Goal: Book appointment/travel/reservation

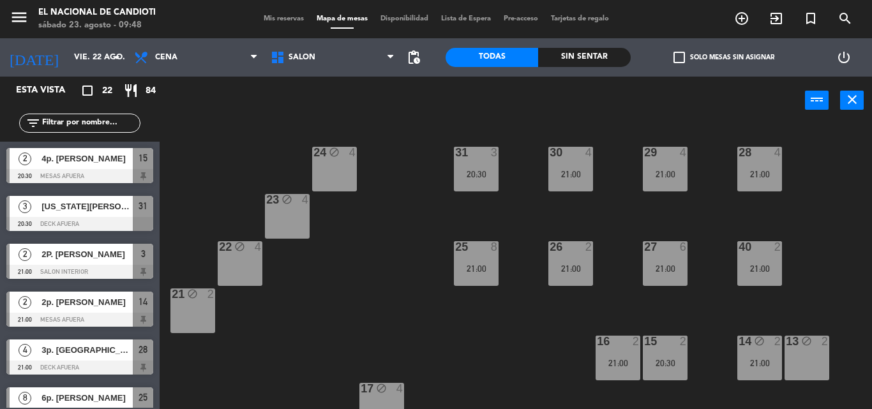
click at [248, 136] on div "24 block 4 31 3 20:30 30 4 21:00 29 4 21:00 28 4 21:00 23 block 4 22 block 4 25…" at bounding box center [519, 266] width 703 height 285
click at [112, 55] on icon "arrow_drop_down" at bounding box center [116, 57] width 15 height 15
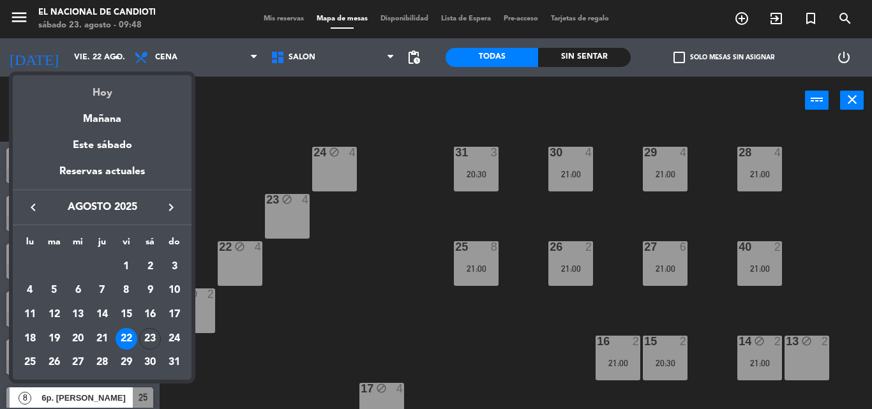
click at [107, 94] on div "Hoy" at bounding box center [102, 88] width 179 height 26
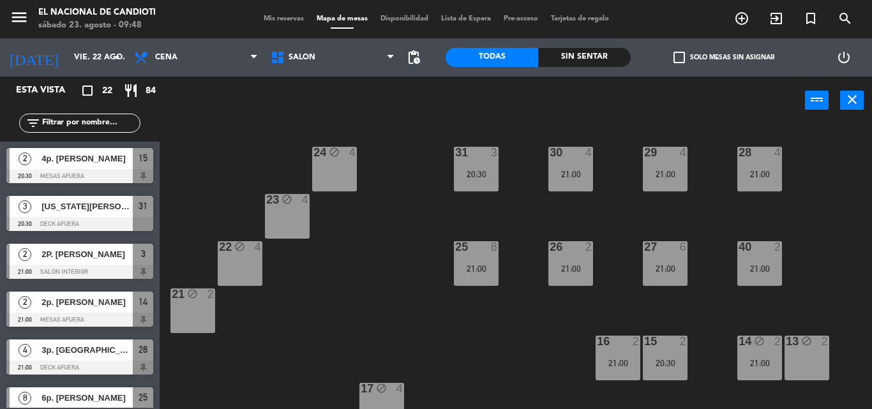
type input "sáb. 23 ago."
click at [107, 94] on span "22" at bounding box center [107, 91] width 10 height 15
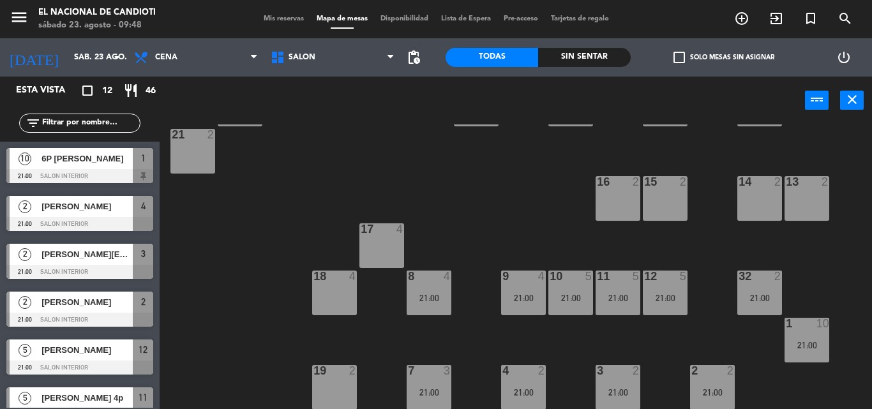
scroll to position [160, 0]
click at [625, 333] on div "24 4 31 4 30 4 29 4 28 4 23 4 22 4 25 8 26 2 27 8 40 2 21:00 21 2 16 2 15 2 14 …" at bounding box center [519, 266] width 703 height 285
click at [497, 188] on div "24 4 31 4 30 4 29 4 28 4 23 4 22 4 25 8 26 2 27 8 40 2 21:00 21 2 16 2 15 2 14 …" at bounding box center [519, 266] width 703 height 285
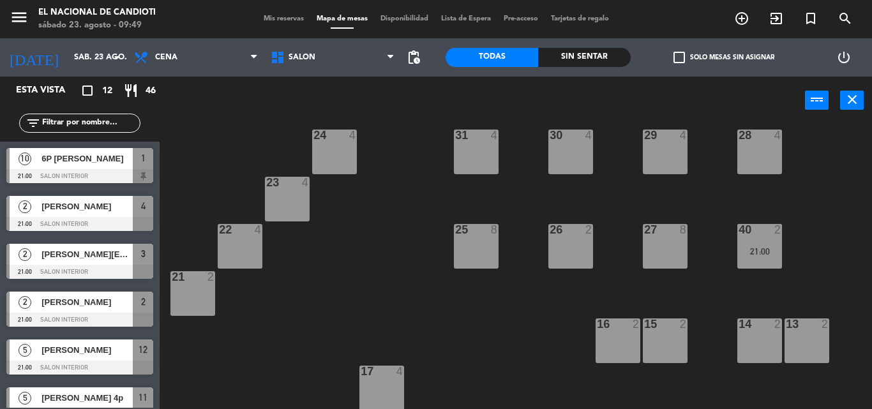
scroll to position [0, 0]
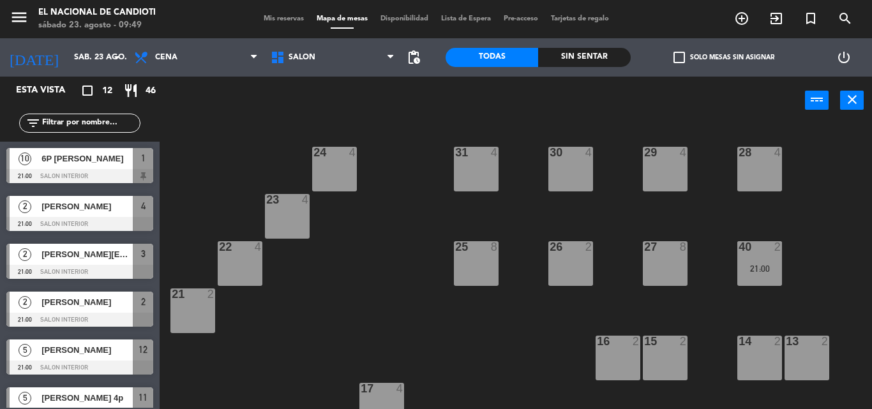
click at [620, 348] on div "16 2" at bounding box center [617, 342] width 45 height 13
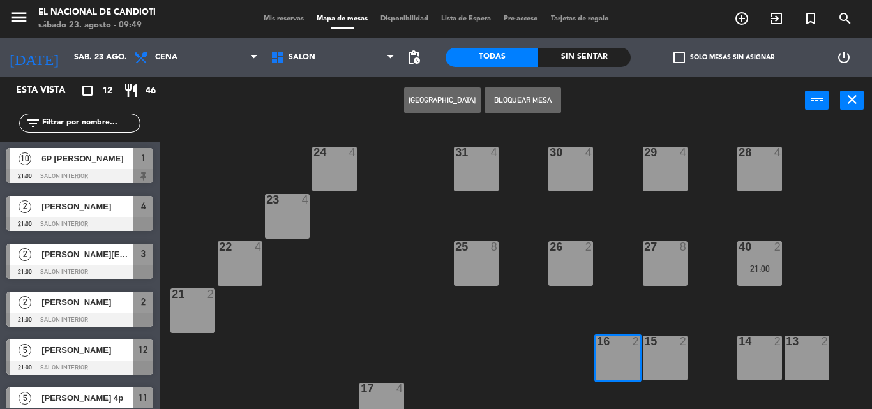
click at [660, 359] on div "15 2" at bounding box center [665, 358] width 45 height 45
click at [636, 362] on div "16 2" at bounding box center [617, 358] width 45 height 45
click at [664, 359] on div "15 2" at bounding box center [665, 358] width 45 height 45
click at [658, 359] on div "15 2" at bounding box center [665, 358] width 45 height 45
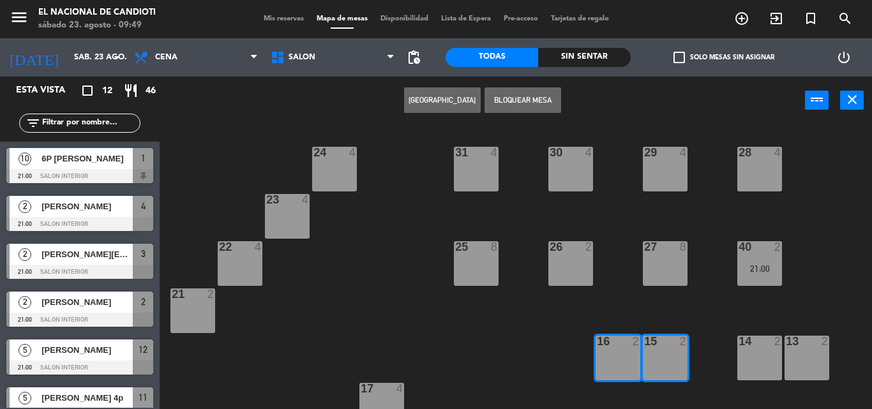
click at [634, 366] on div "16 2" at bounding box center [617, 358] width 45 height 45
click at [671, 359] on div "15 2" at bounding box center [665, 358] width 45 height 45
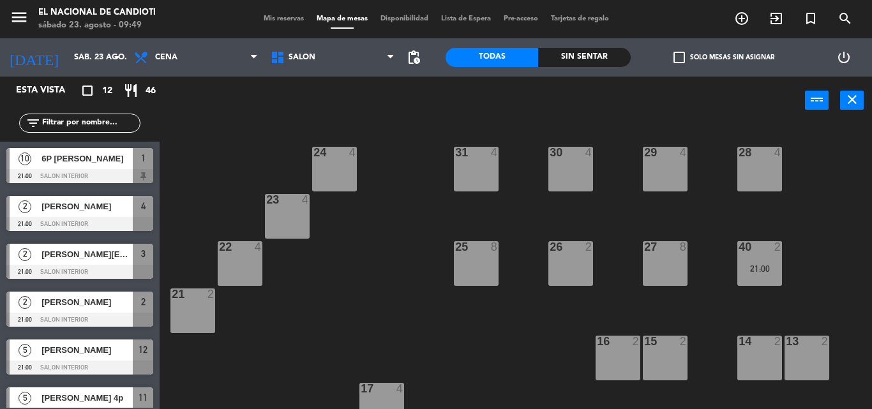
click at [671, 357] on div "15 2" at bounding box center [665, 358] width 45 height 45
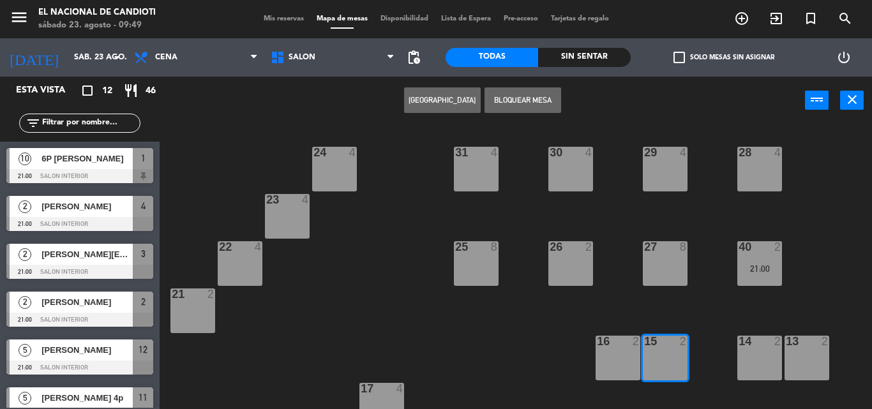
drag, startPoint x: 461, startPoint y: 91, endPoint x: 455, endPoint y: 119, distance: 28.7
click at [461, 100] on div "Crear Reserva Bloquear Mesa power_input close" at bounding box center [482, 101] width 645 height 49
click at [452, 102] on button "[GEOGRAPHIC_DATA]" at bounding box center [442, 100] width 77 height 26
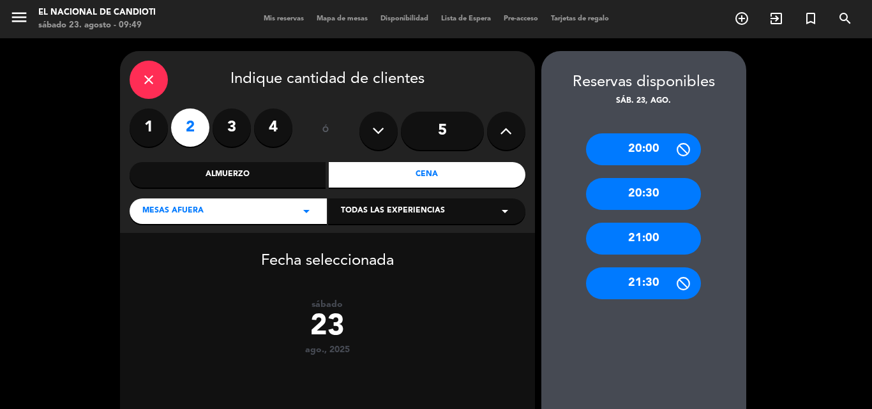
click at [147, 77] on icon "close" at bounding box center [148, 79] width 15 height 15
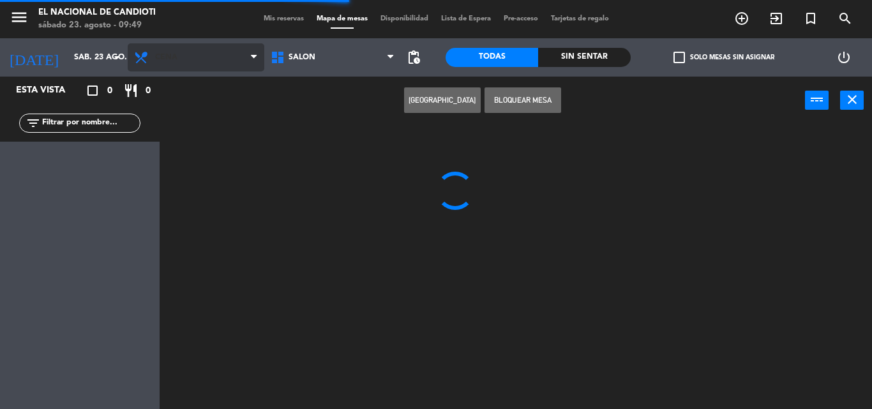
drag, startPoint x: 202, startPoint y: 40, endPoint x: 198, endPoint y: 51, distance: 11.5
click at [202, 41] on div "Almuerzo Cena Cena Almuerzo Cena" at bounding box center [196, 57] width 137 height 38
click at [196, 59] on span "Cena" at bounding box center [196, 57] width 137 height 28
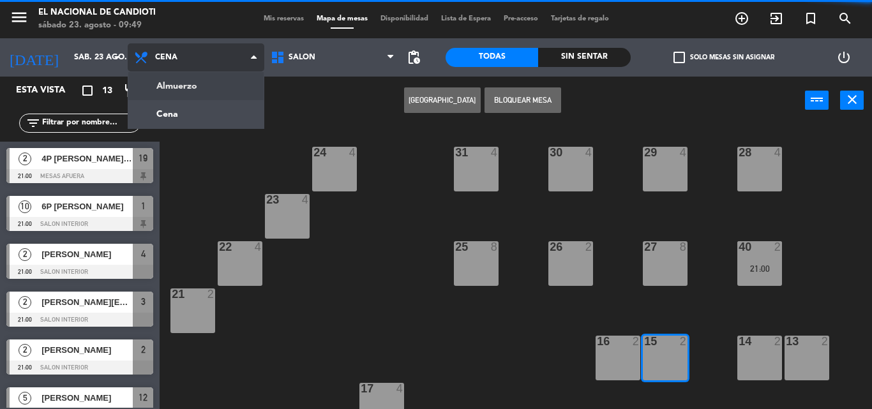
click at [235, 87] on ng-component "menu El Nacional [PERSON_NAME] [DATE] 23. agosto - 09:49 Mis reservas Mapa de m…" at bounding box center [436, 204] width 872 height 409
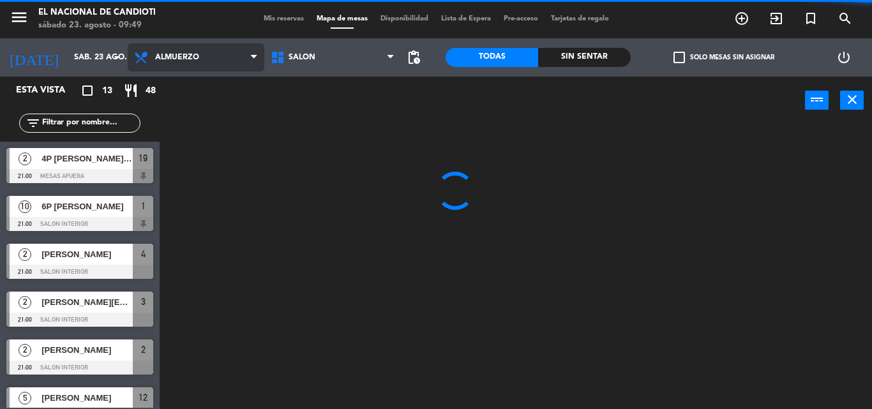
click at [235, 87] on div "power_input close" at bounding box center [482, 101] width 645 height 49
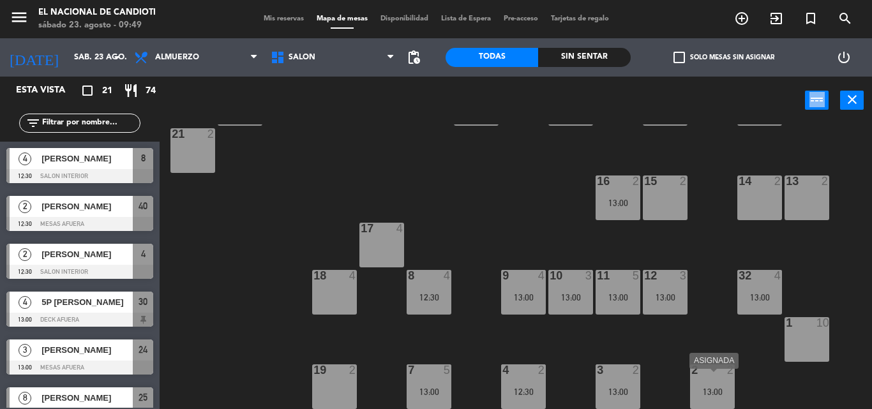
scroll to position [96, 0]
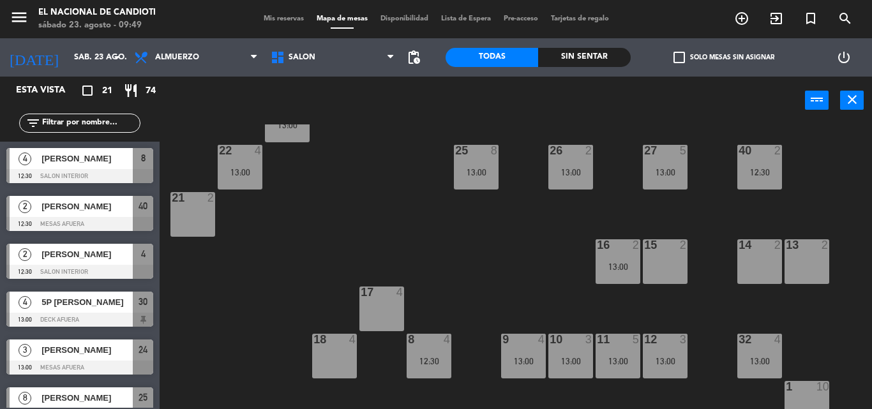
click at [671, 259] on div "15 2" at bounding box center [665, 261] width 45 height 45
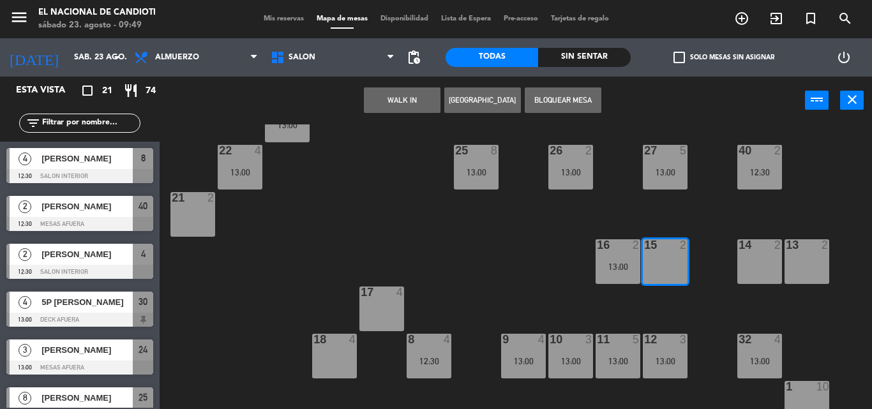
click at [483, 105] on button "[GEOGRAPHIC_DATA]" at bounding box center [482, 100] width 77 height 26
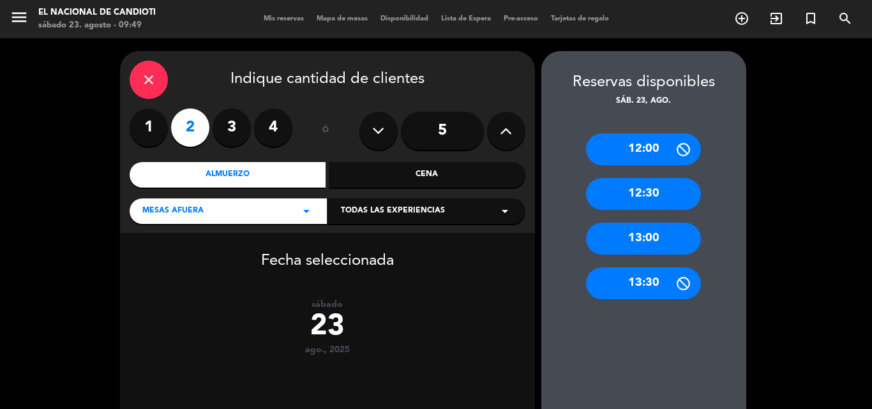
click at [640, 237] on div "13:00" at bounding box center [643, 239] width 115 height 32
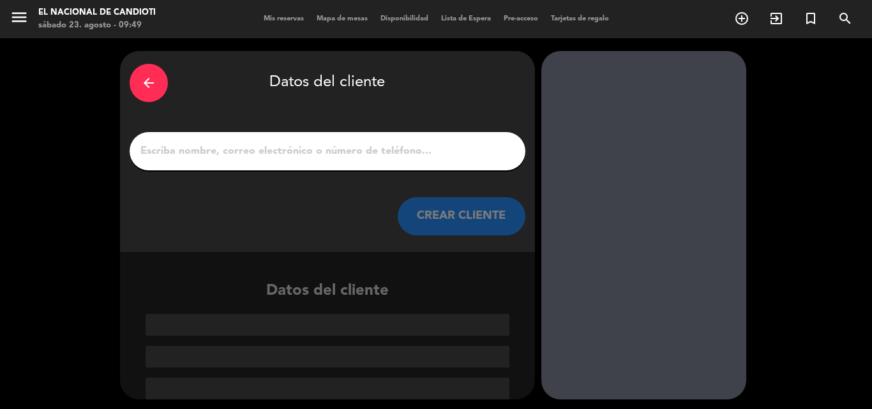
click at [181, 148] on input "1" at bounding box center [327, 151] width 377 height 18
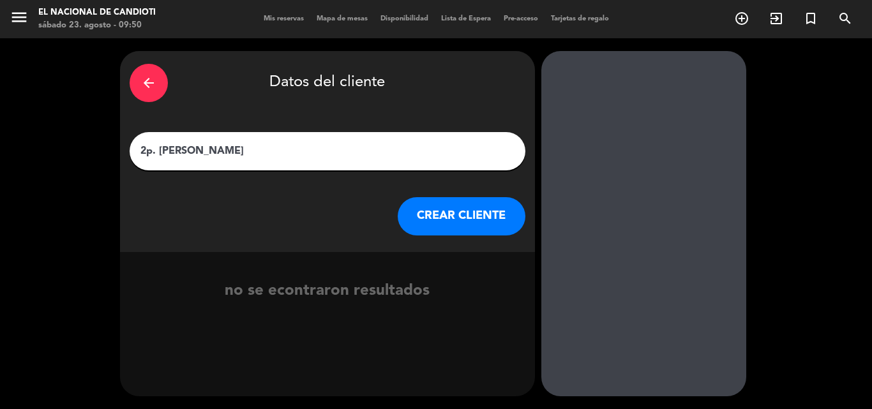
type input "2p. [PERSON_NAME]"
click at [429, 209] on button "CREAR CLIENTE" at bounding box center [462, 216] width 128 height 38
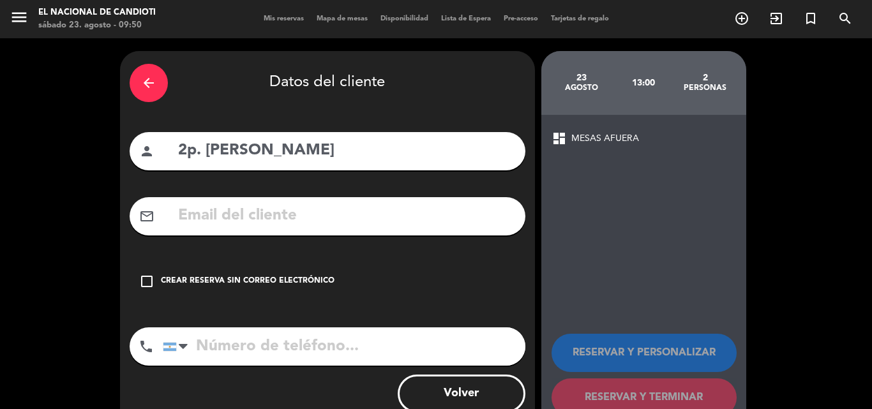
click at [146, 279] on icon "check_box_outline_blank" at bounding box center [146, 281] width 15 height 15
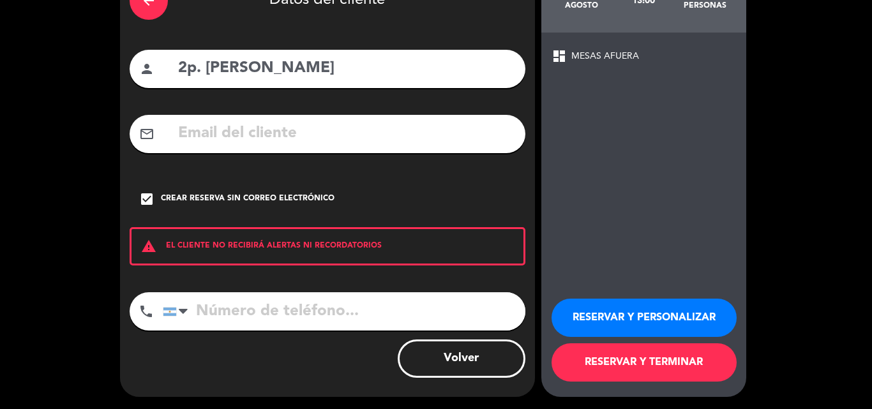
scroll to position [83, 0]
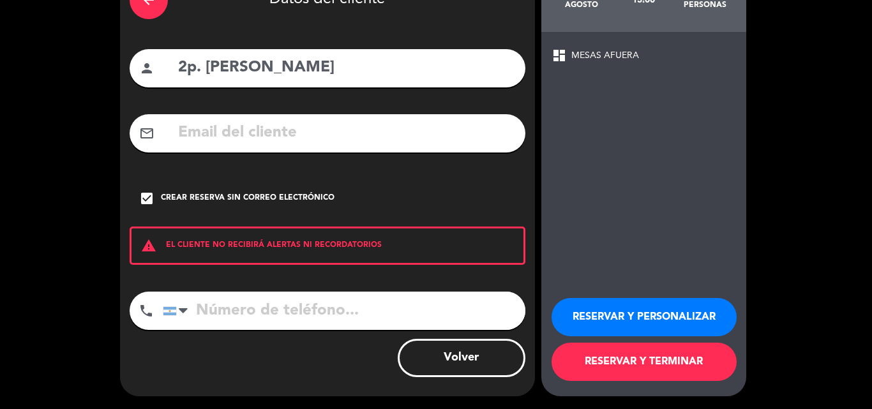
click at [655, 339] on div "RESERVAR Y PERSONALIZAR RESERVAR Y TERMINAR" at bounding box center [643, 333] width 184 height 125
click at [643, 354] on button "RESERVAR Y TERMINAR" at bounding box center [643, 362] width 185 height 38
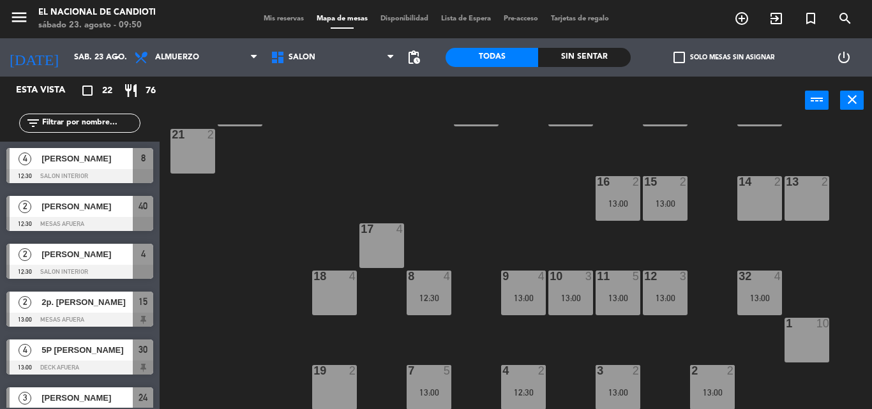
scroll to position [160, 0]
click at [763, 200] on div "14 2" at bounding box center [759, 197] width 45 height 45
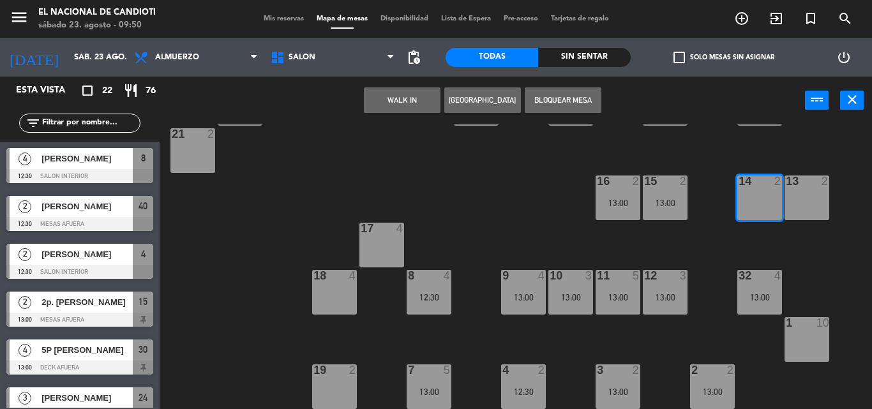
click at [583, 103] on button "Bloquear Mesa" at bounding box center [563, 100] width 77 height 26
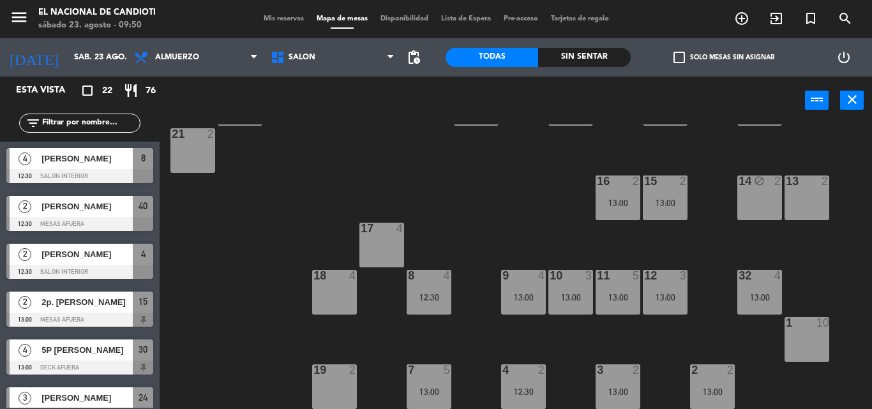
click at [809, 200] on div "13 2" at bounding box center [806, 197] width 45 height 45
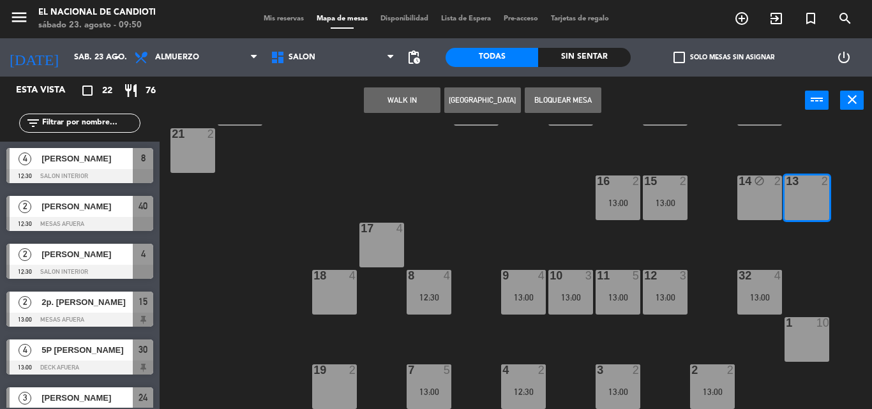
click at [564, 100] on button "Bloquear Mesa" at bounding box center [563, 100] width 77 height 26
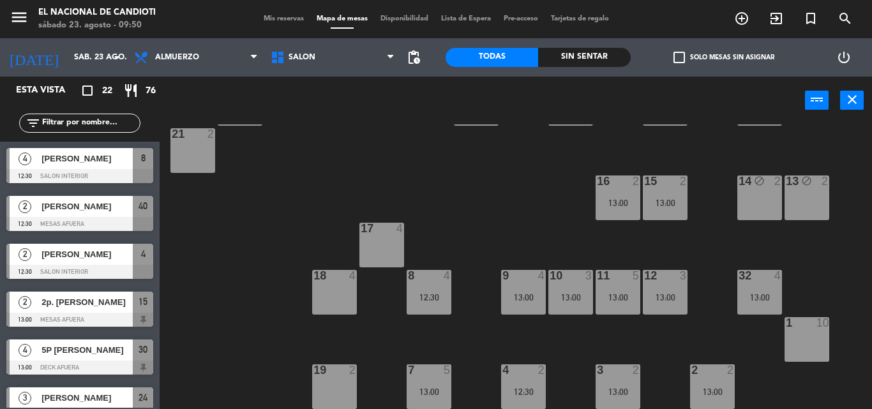
click at [381, 242] on div "17 4" at bounding box center [381, 245] width 45 height 45
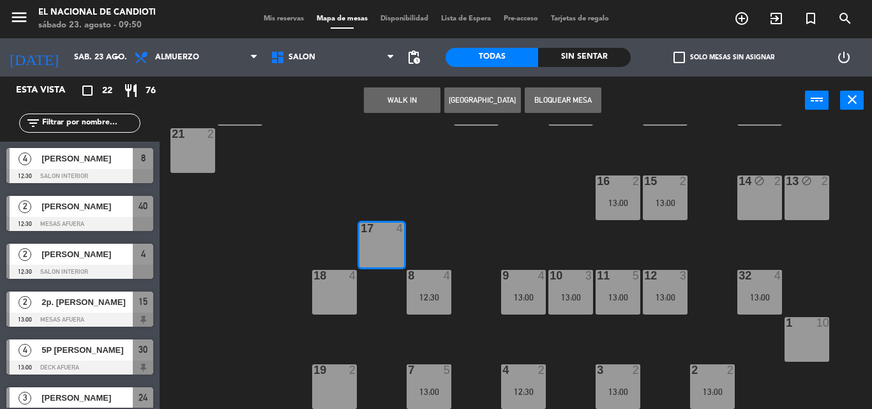
click at [578, 96] on button "Bloquear Mesa" at bounding box center [563, 100] width 77 height 26
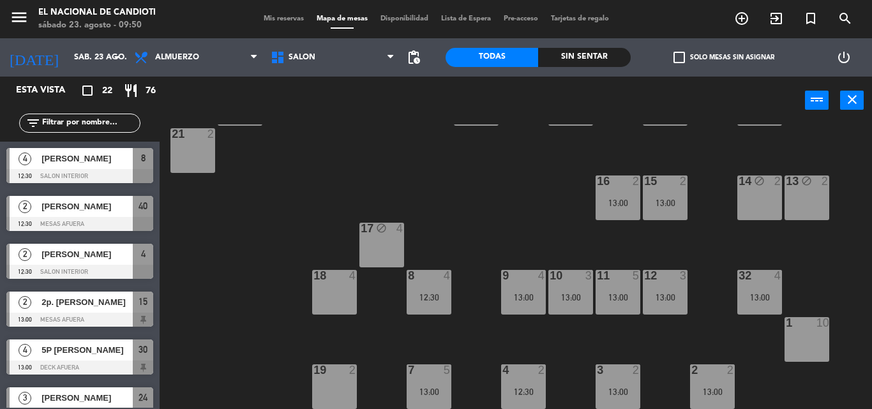
click at [335, 295] on div "18 4" at bounding box center [334, 292] width 45 height 45
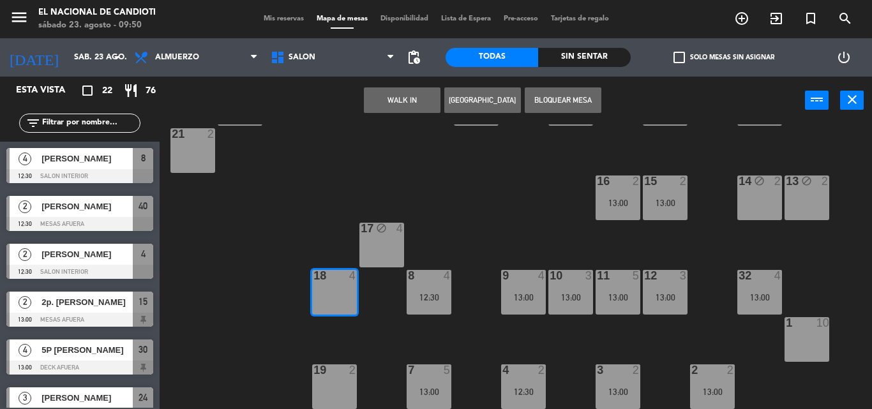
click at [592, 105] on button "Bloquear Mesa" at bounding box center [563, 100] width 77 height 26
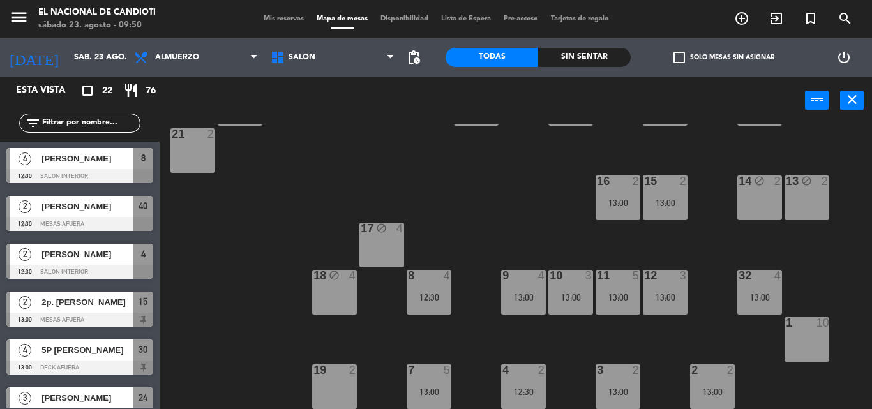
click at [347, 375] on div "2" at bounding box center [355, 369] width 21 height 11
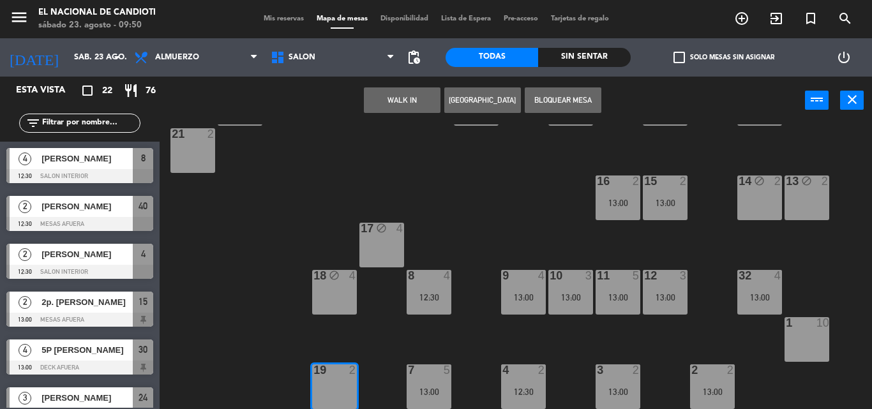
click at [558, 101] on button "Bloquear Mesa" at bounding box center [563, 100] width 77 height 26
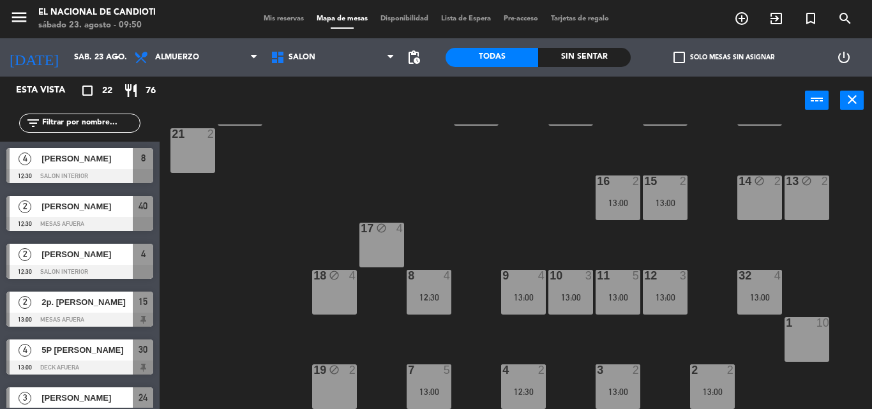
click at [805, 335] on div "1 10" at bounding box center [806, 339] width 45 height 45
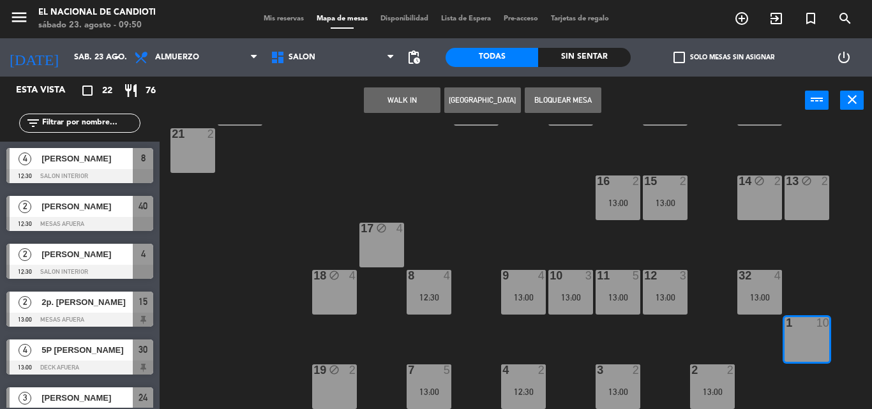
click at [548, 107] on button "Bloquear Mesa" at bounding box center [563, 100] width 77 height 26
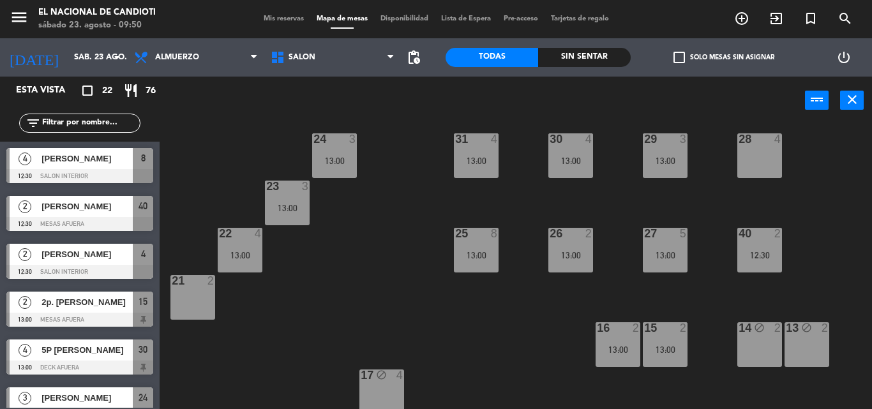
scroll to position [0, 0]
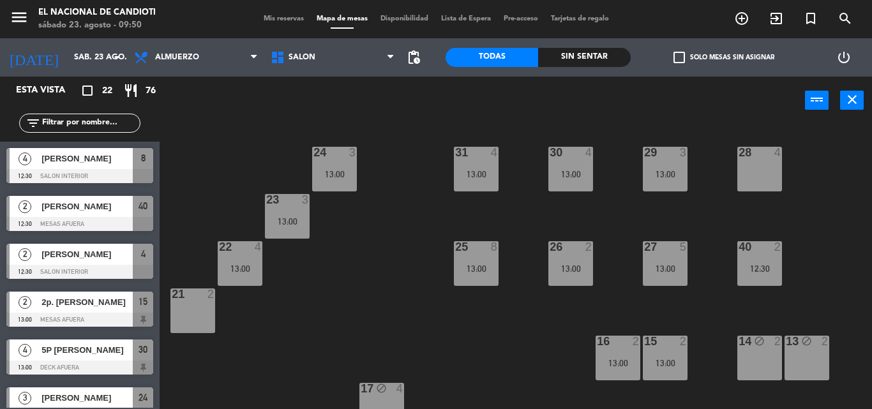
click at [190, 313] on div "21 2" at bounding box center [192, 310] width 45 height 45
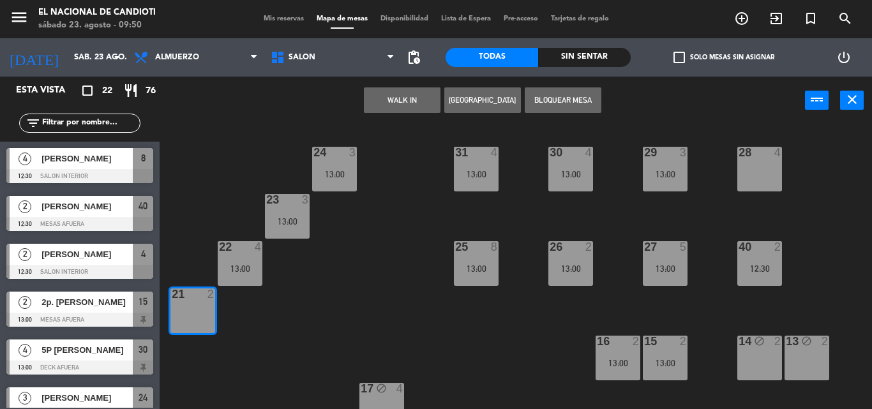
click at [551, 99] on button "Bloquear Mesa" at bounding box center [563, 100] width 77 height 26
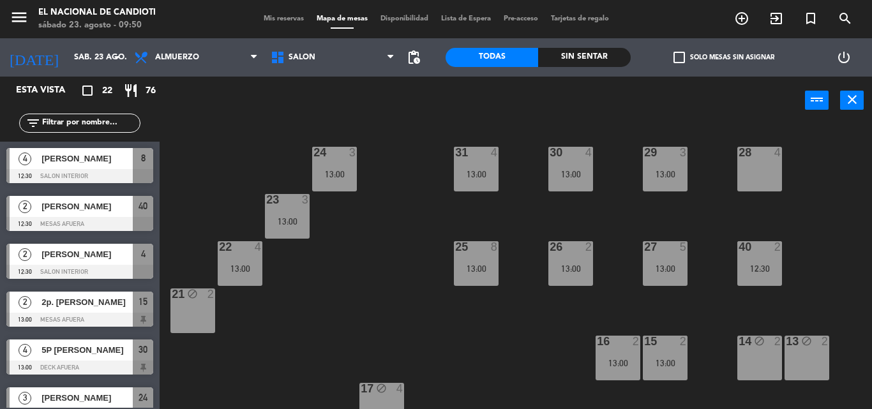
click at [397, 302] on div "24 3 13:00 31 4 13:00 30 4 13:00 29 3 13:00 28 4 23 3 13:00 22 4 13:00 25 8 13:…" at bounding box center [519, 266] width 703 height 285
drag, startPoint x: 564, startPoint y: 373, endPoint x: 551, endPoint y: 380, distance: 14.9
click at [565, 373] on div "24 3 13:00 31 4 13:00 30 4 13:00 29 3 13:00 28 4 23 3 13:00 22 4 13:00 25 8 13:…" at bounding box center [519, 266] width 703 height 285
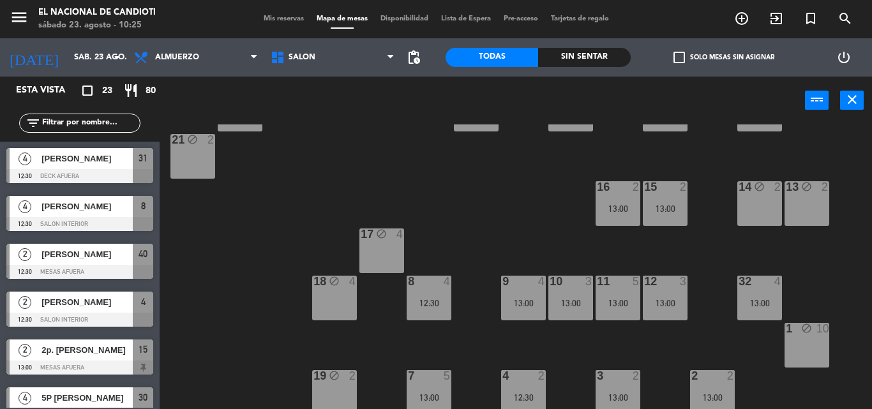
scroll to position [160, 0]
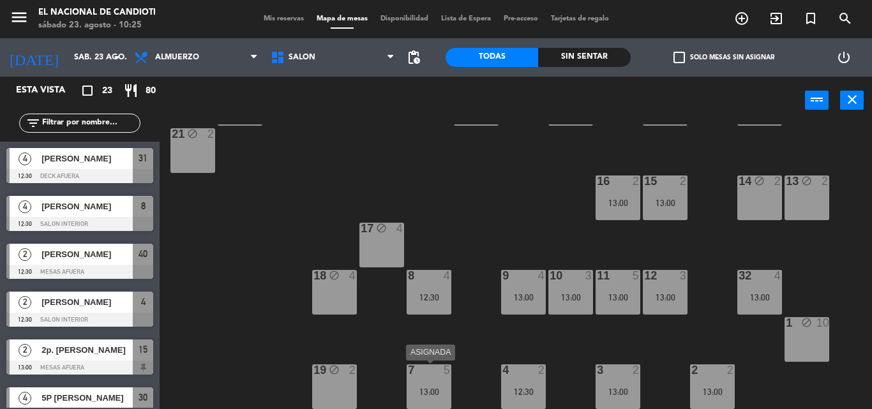
click at [417, 391] on div "13:00" at bounding box center [429, 391] width 45 height 9
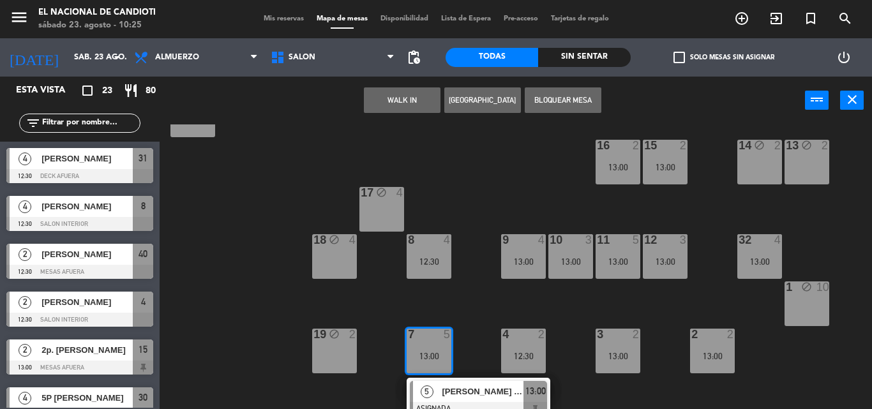
scroll to position [206, 0]
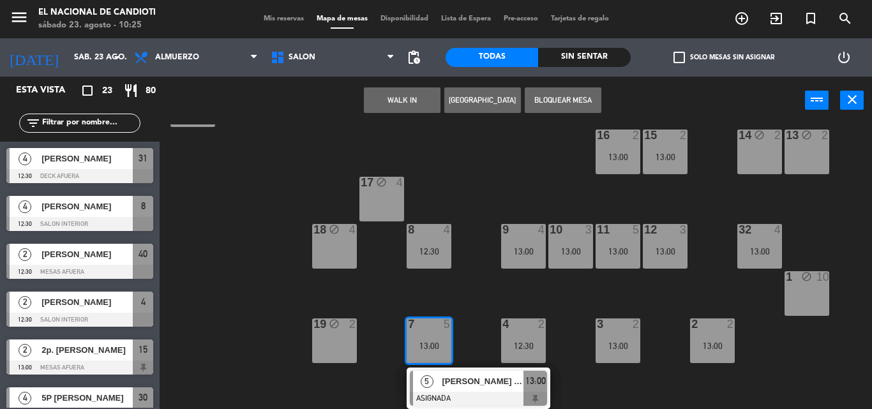
click at [431, 342] on div "13:00" at bounding box center [429, 345] width 45 height 9
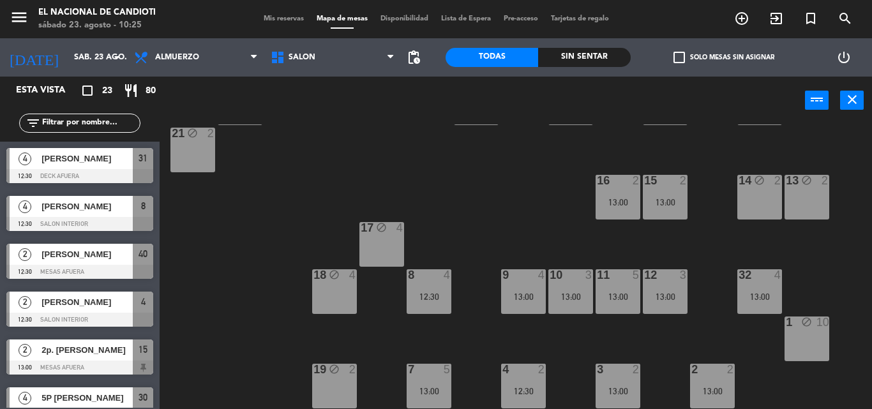
scroll to position [160, 0]
click at [558, 289] on div "10 3 13:00" at bounding box center [570, 292] width 45 height 45
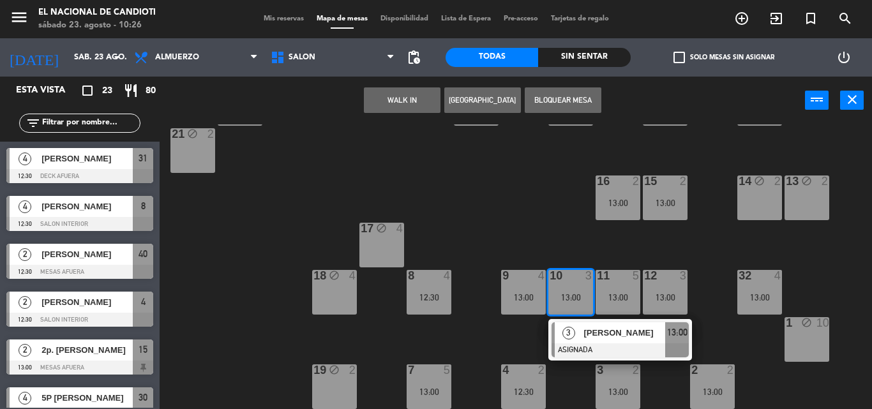
click at [558, 289] on div "10 3 13:00" at bounding box center [570, 292] width 45 height 45
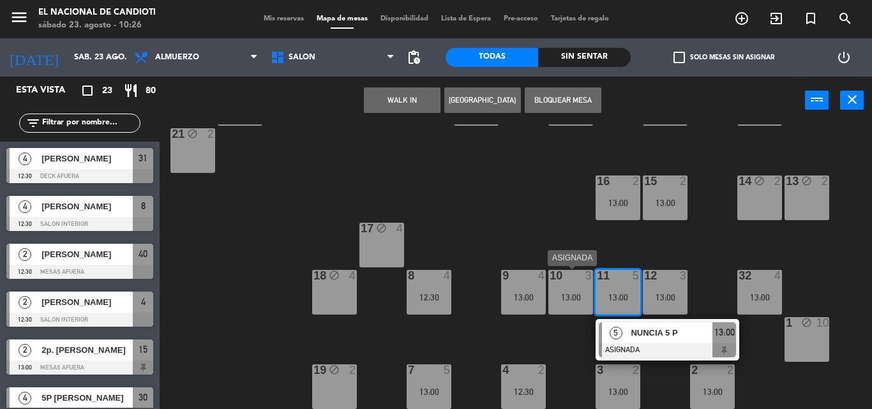
click at [566, 298] on div "13:00" at bounding box center [570, 297] width 45 height 9
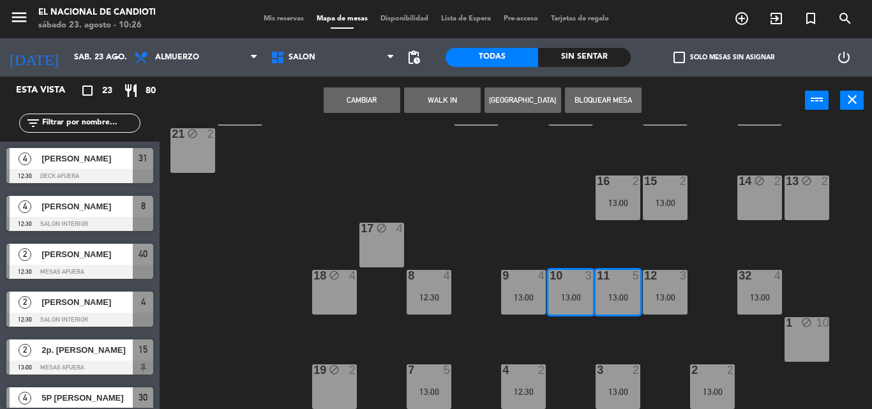
click at [371, 107] on button "Cambiar" at bounding box center [362, 100] width 77 height 26
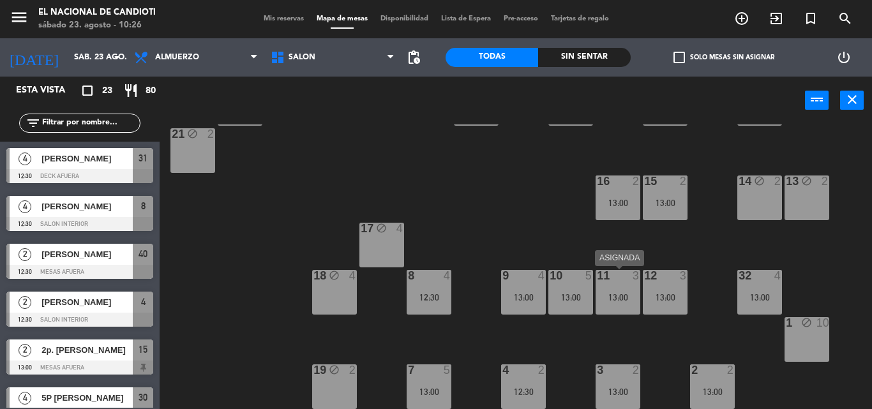
click at [603, 295] on div "13:00" at bounding box center [617, 297] width 45 height 9
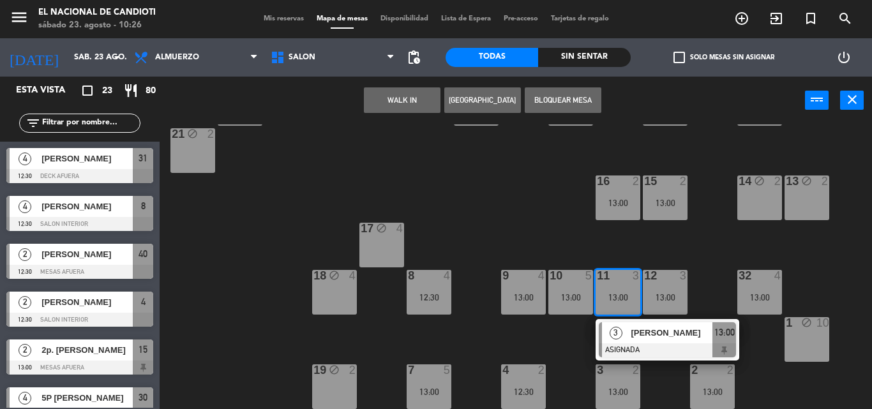
click at [603, 295] on div "13:00" at bounding box center [617, 297] width 45 height 9
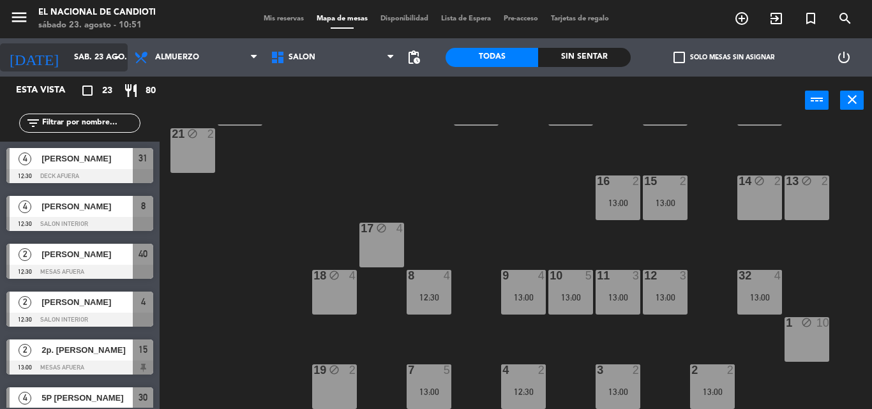
click at [91, 53] on input "sáb. 23 ago." at bounding box center [122, 58] width 108 height 22
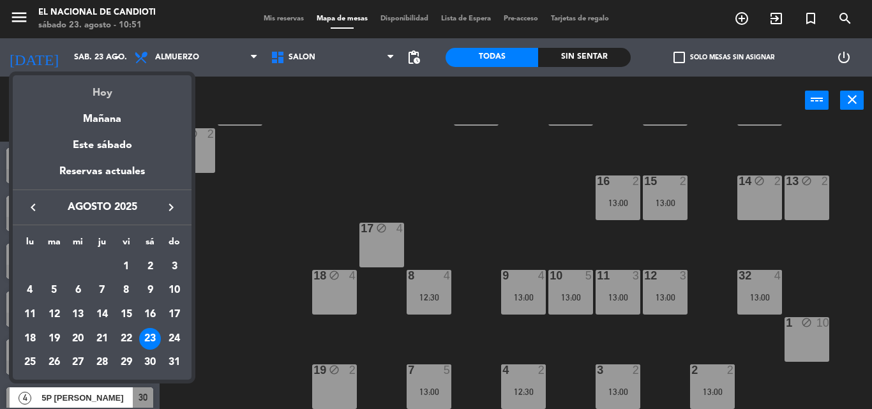
click at [100, 93] on div "Hoy" at bounding box center [102, 88] width 179 height 26
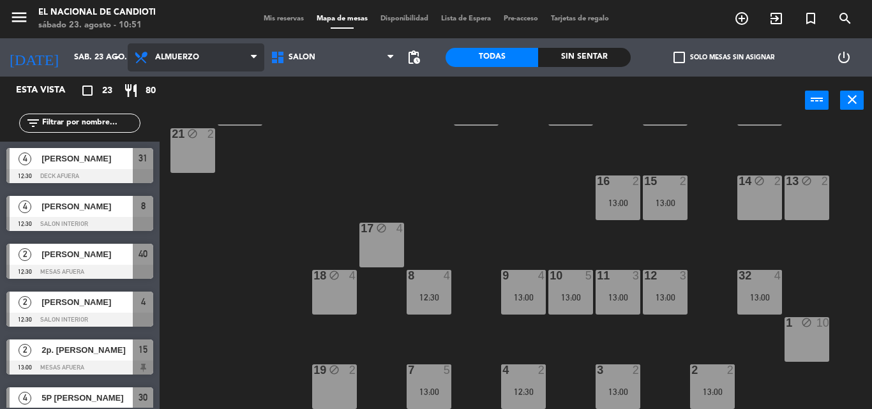
click at [196, 65] on span "Almuerzo" at bounding box center [196, 57] width 137 height 28
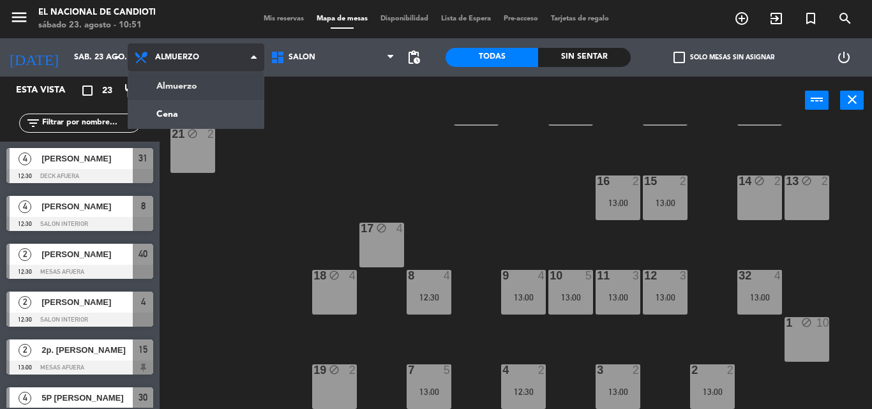
click at [197, 87] on ng-component "menu El Nacional [PERSON_NAME] [DATE] 23. agosto - 10:51 Mis reservas Mapa de m…" at bounding box center [436, 204] width 872 height 409
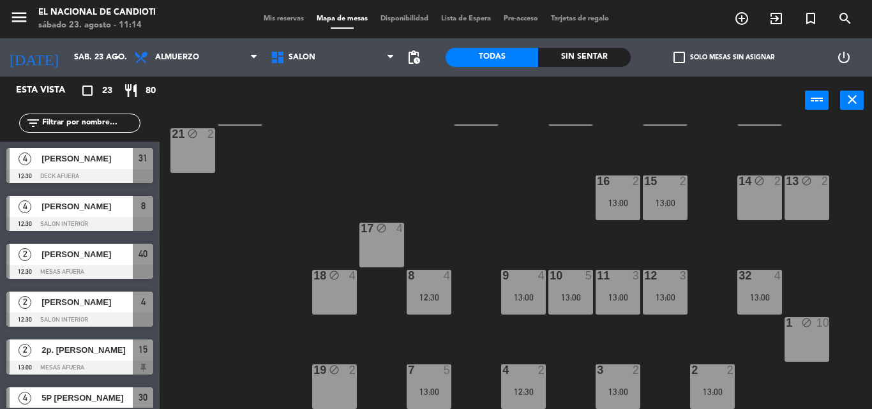
click at [183, 325] on div "24 3 13:00 31 4 12:30 30 4 13:00 29 3 13:00 28 4 13:00 23 3 13:00 22 4 13:00 25…" at bounding box center [519, 266] width 703 height 285
click at [186, 324] on div "24 3 13:00 31 4 12:30 30 4 13:00 29 3 13:00 28 4 13:00 23 3 13:00 22 4 13:00 25…" at bounding box center [519, 266] width 703 height 285
click at [218, 59] on span "Almuerzo" at bounding box center [196, 57] width 137 height 28
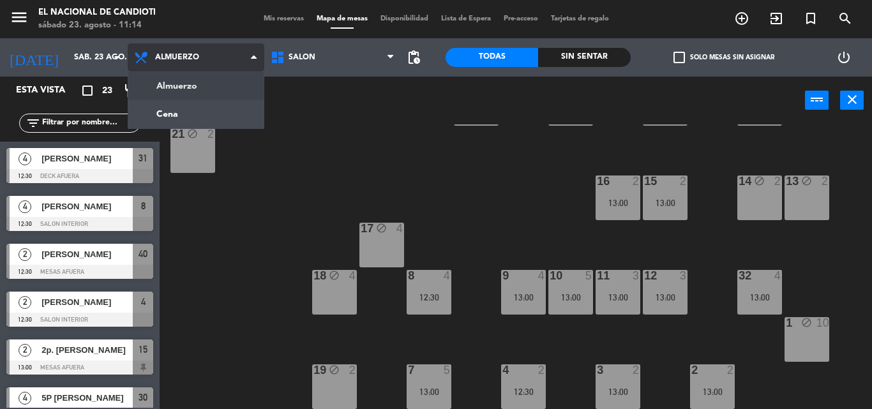
click at [228, 90] on ng-component "menu El Nacional [PERSON_NAME] [DATE] 23. agosto - 11:14 Mis reservas Mapa de m…" at bounding box center [436, 204] width 872 height 409
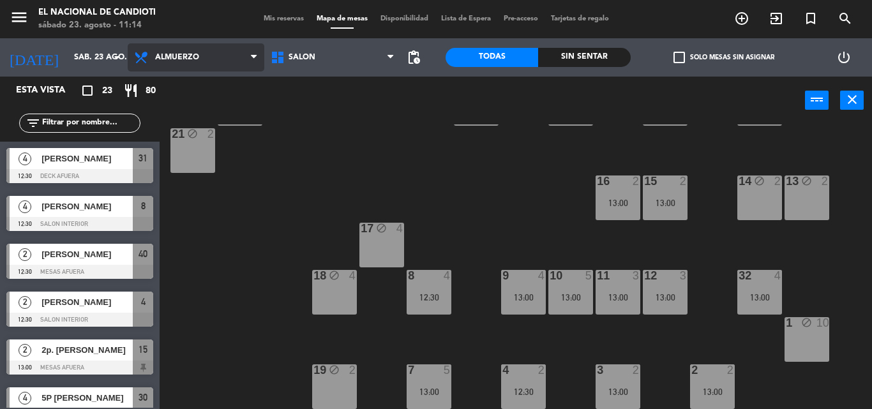
click at [228, 65] on span "Almuerzo" at bounding box center [196, 57] width 137 height 28
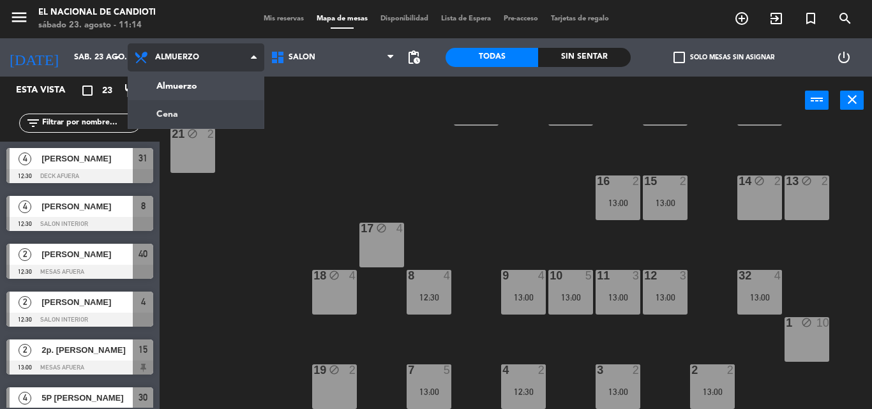
click at [229, 110] on ng-component "menu El Nacional [PERSON_NAME] [DATE] 23. agosto - 11:14 Mis reservas Mapa de m…" at bounding box center [436, 204] width 872 height 409
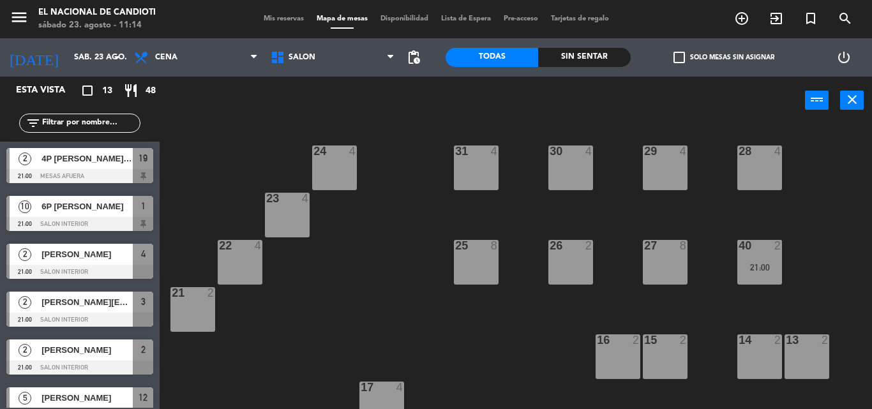
scroll to position [0, 0]
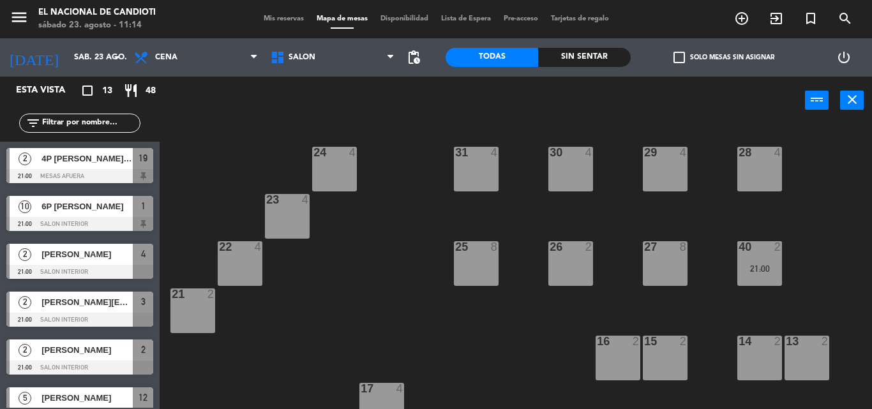
click at [325, 172] on div "24 4" at bounding box center [334, 169] width 45 height 45
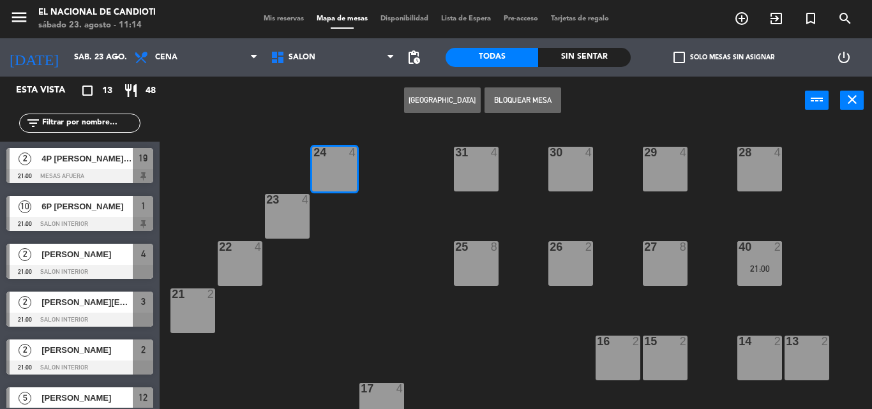
click at [517, 103] on button "Bloquear Mesa" at bounding box center [522, 100] width 77 height 26
click at [277, 214] on div "23 4" at bounding box center [287, 216] width 45 height 45
click at [544, 105] on button "Bloquear Mesa" at bounding box center [522, 100] width 77 height 26
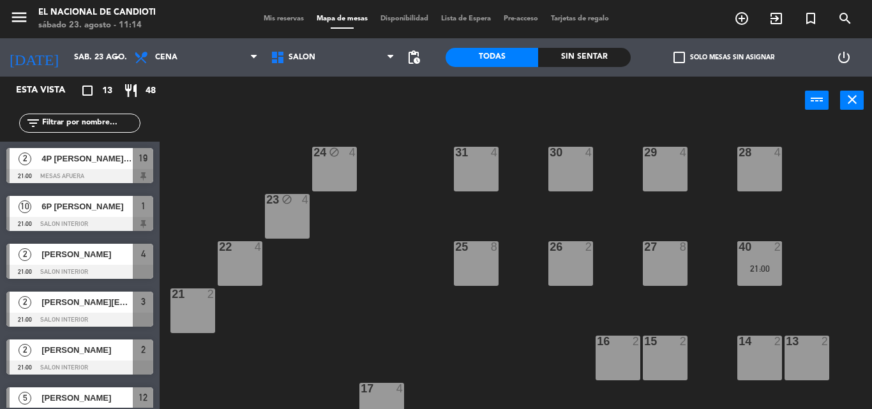
click at [230, 280] on div "22 4" at bounding box center [240, 263] width 45 height 45
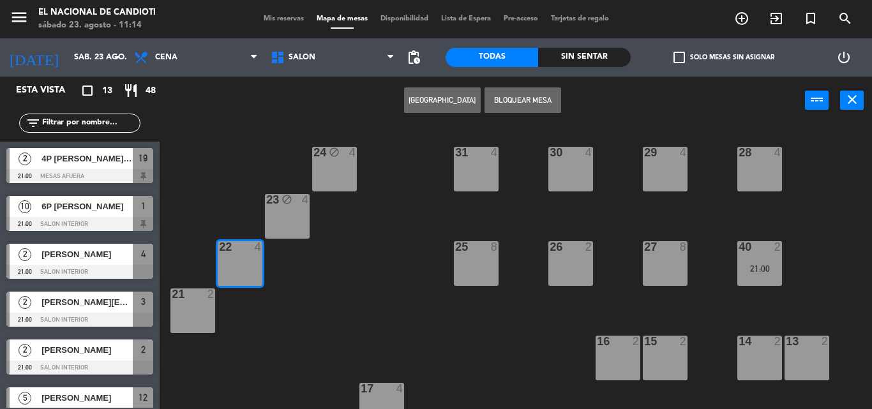
click at [539, 103] on button "Bloquear Mesa" at bounding box center [522, 100] width 77 height 26
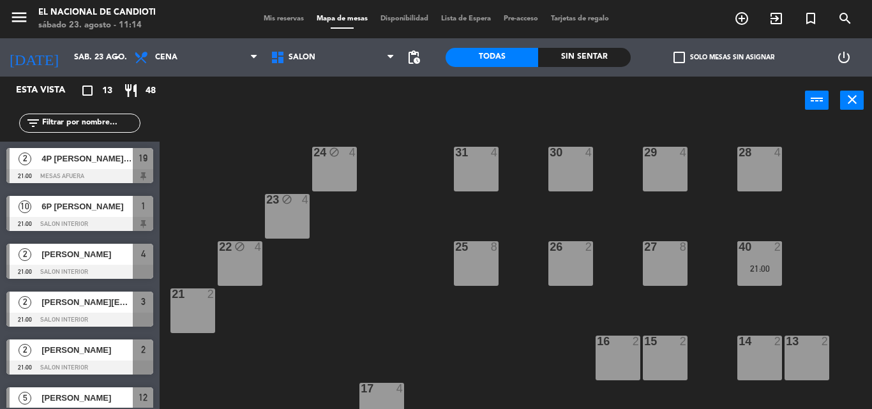
click at [186, 300] on div at bounding box center [192, 293] width 21 height 11
click at [197, 318] on div "21 2" at bounding box center [192, 310] width 45 height 45
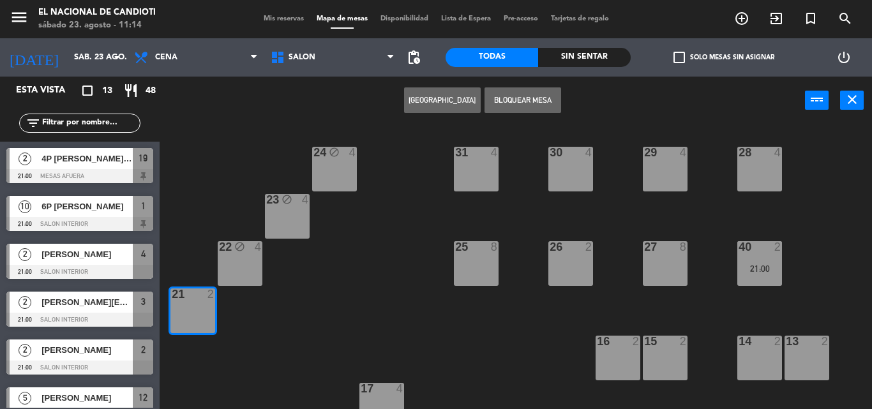
click at [535, 100] on button "Bloquear Mesa" at bounding box center [522, 100] width 77 height 26
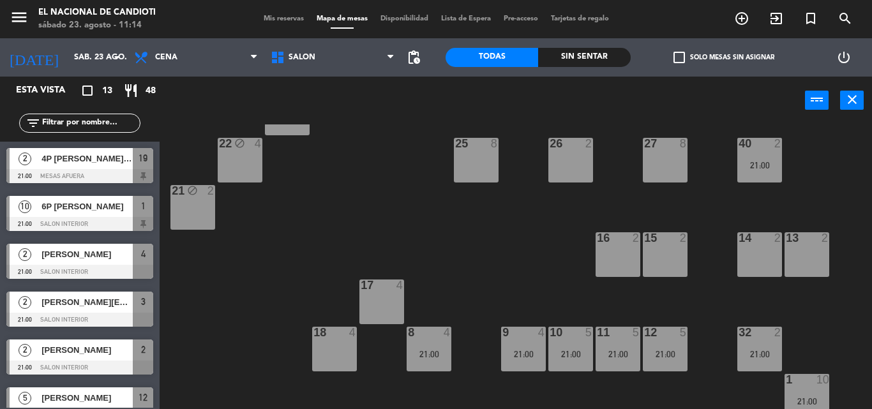
scroll to position [128, 0]
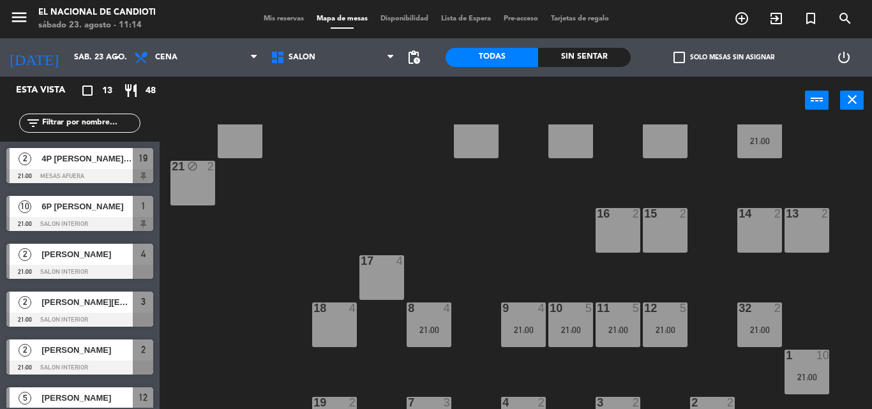
click at [378, 261] on div at bounding box center [381, 260] width 21 height 11
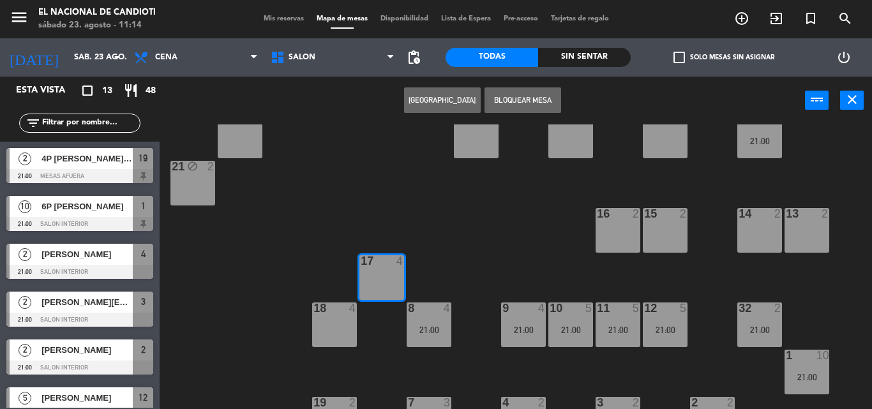
click at [531, 92] on button "Bloquear Mesa" at bounding box center [522, 100] width 77 height 26
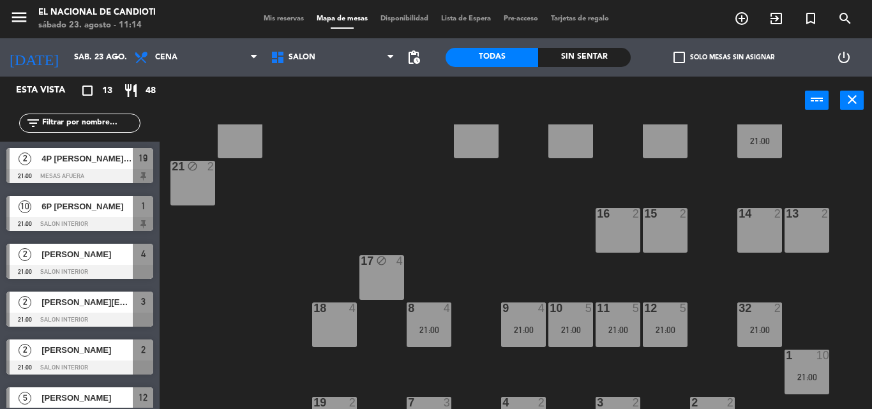
click at [334, 325] on div "18 4" at bounding box center [334, 324] width 45 height 45
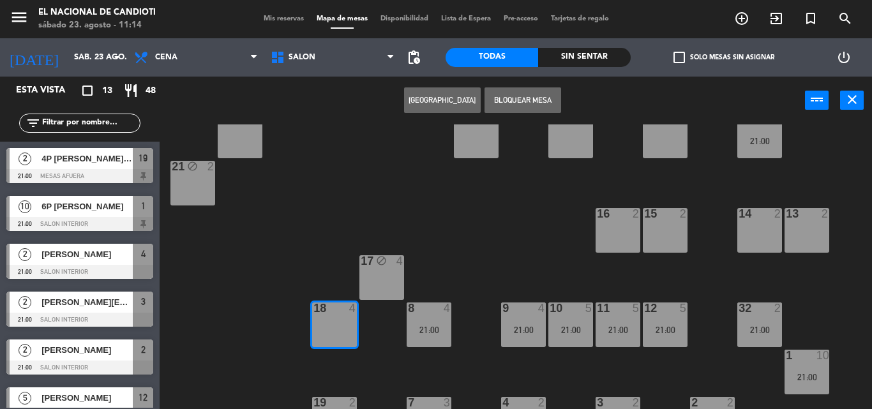
click at [529, 94] on button "Bloquear Mesa" at bounding box center [522, 100] width 77 height 26
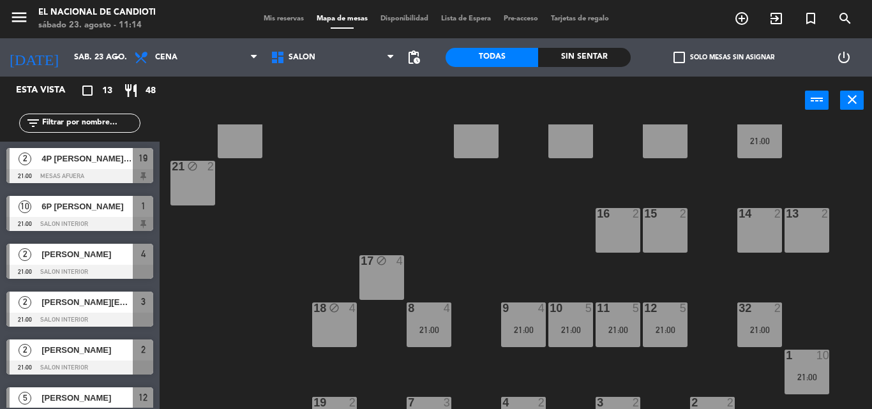
click at [465, 247] on div "24 block 4 31 4 30 4 29 4 28 4 23 block 4 22 block 4 25 8 26 2 27 8 40 2 21:00 …" at bounding box center [519, 266] width 703 height 285
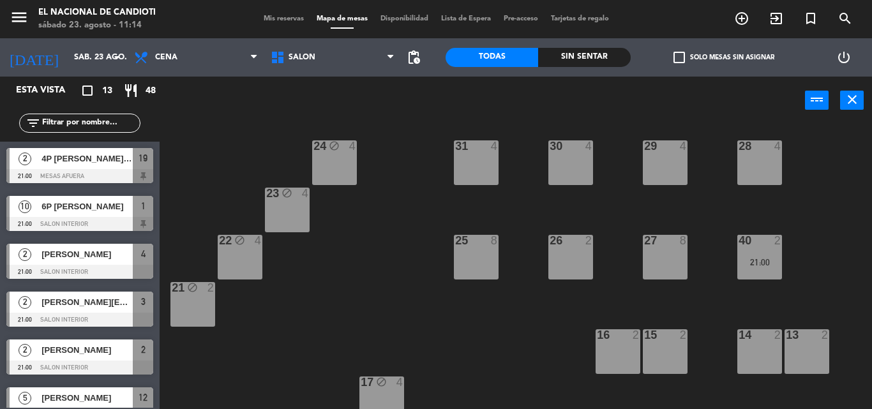
scroll to position [0, 0]
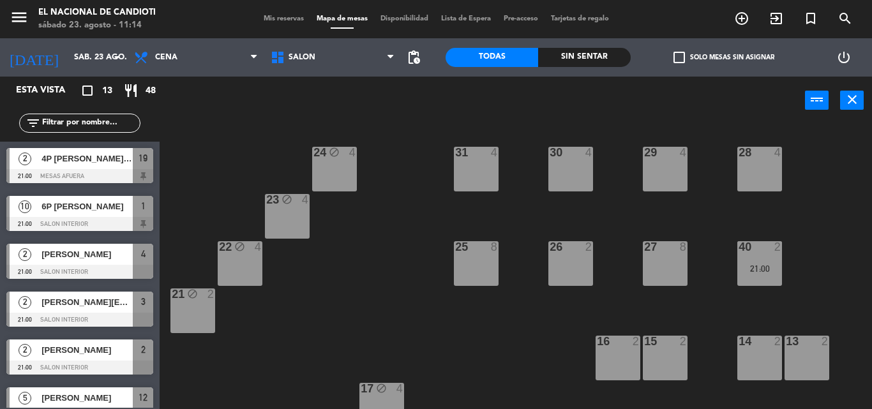
click at [669, 366] on div "15 2" at bounding box center [665, 358] width 45 height 45
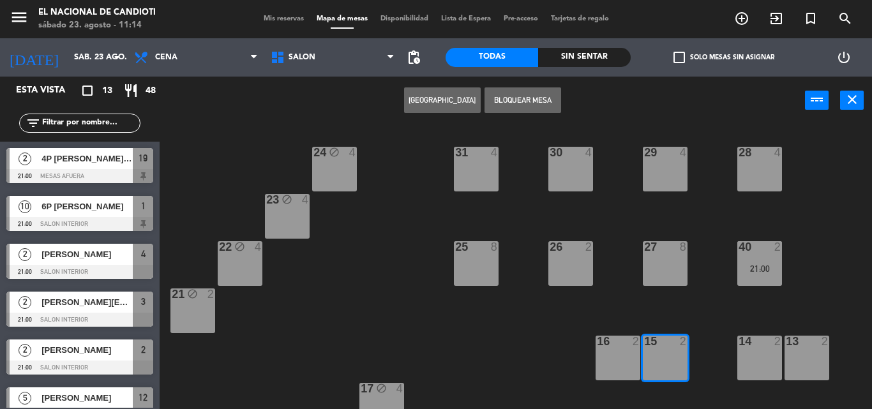
click at [445, 101] on button "[GEOGRAPHIC_DATA]" at bounding box center [442, 100] width 77 height 26
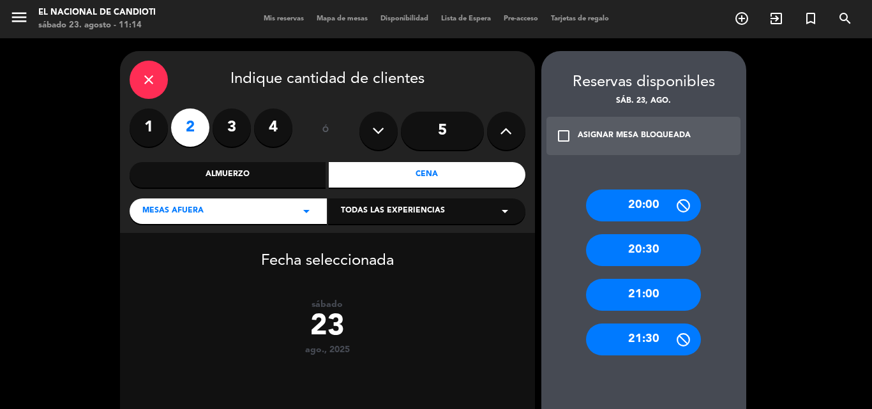
click at [664, 303] on div "21:00" at bounding box center [643, 295] width 115 height 32
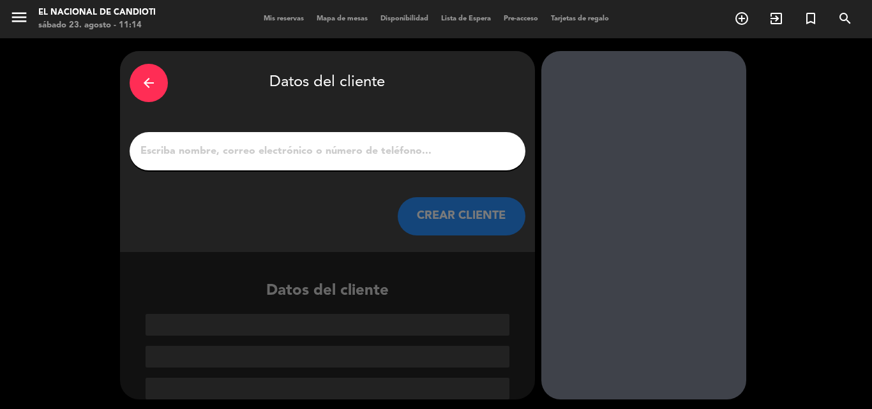
click at [165, 149] on input "1" at bounding box center [327, 151] width 377 height 18
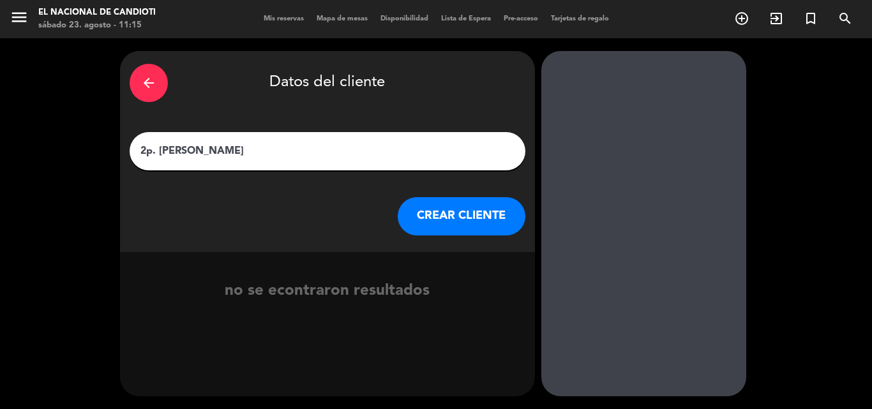
click at [162, 151] on input "2p. [PERSON_NAME]" at bounding box center [327, 151] width 377 height 18
type input "2p. [PERSON_NAME]"
click at [458, 228] on button "CREAR CLIENTE" at bounding box center [462, 216] width 128 height 38
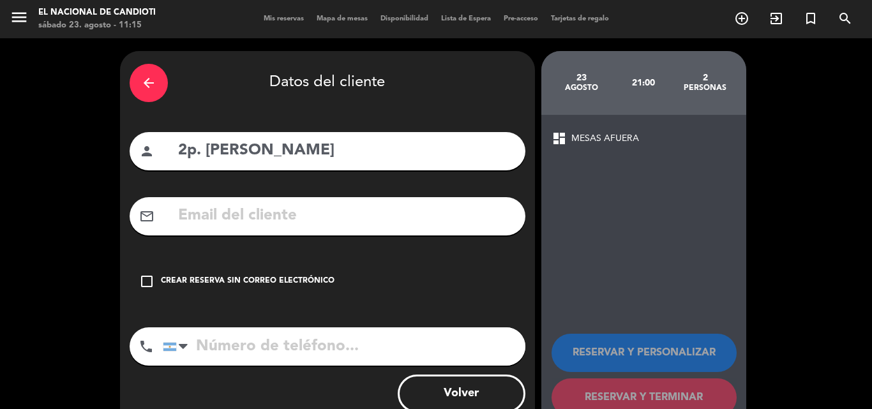
click at [214, 350] on input "tel" at bounding box center [344, 346] width 362 height 38
type input "3426113502"
click at [141, 269] on div "check_box_outline_blank Crear reserva sin correo electrónico" at bounding box center [328, 281] width 396 height 38
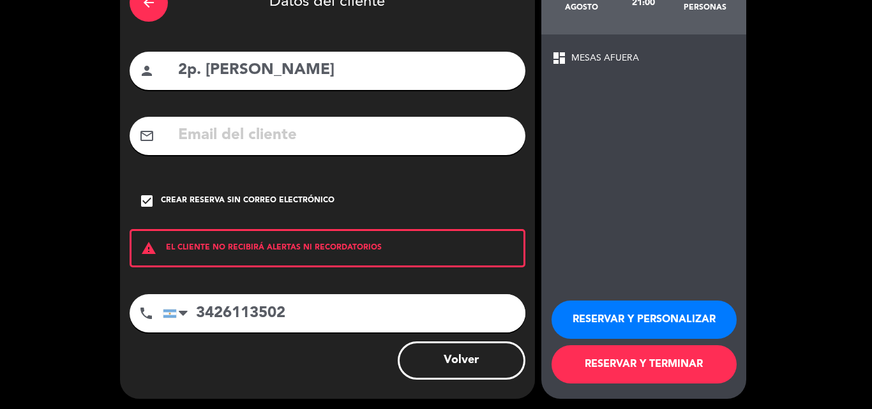
scroll to position [83, 0]
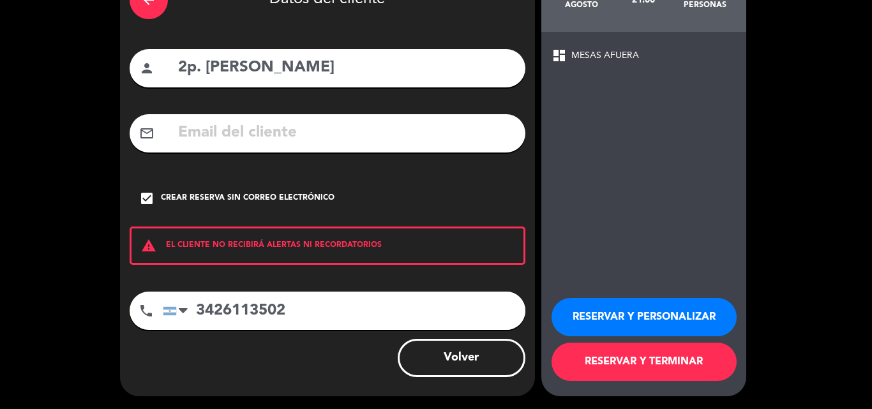
click at [692, 372] on button "RESERVAR Y TERMINAR" at bounding box center [643, 362] width 185 height 38
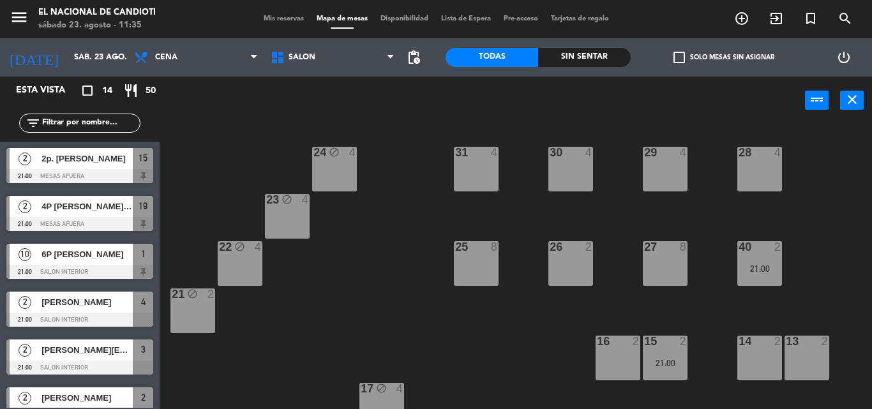
click at [107, 160] on span "2p. [PERSON_NAME]" at bounding box center [86, 158] width 91 height 13
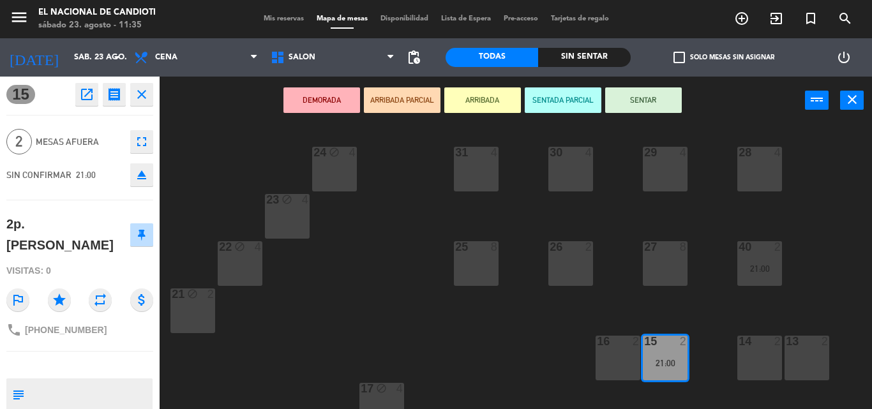
click at [207, 181] on div "24 block 4 31 4 30 4 29 4 28 4 23 block 4 22 block 4 25 8 26 2 27 8 40 2 21:00 …" at bounding box center [519, 266] width 703 height 285
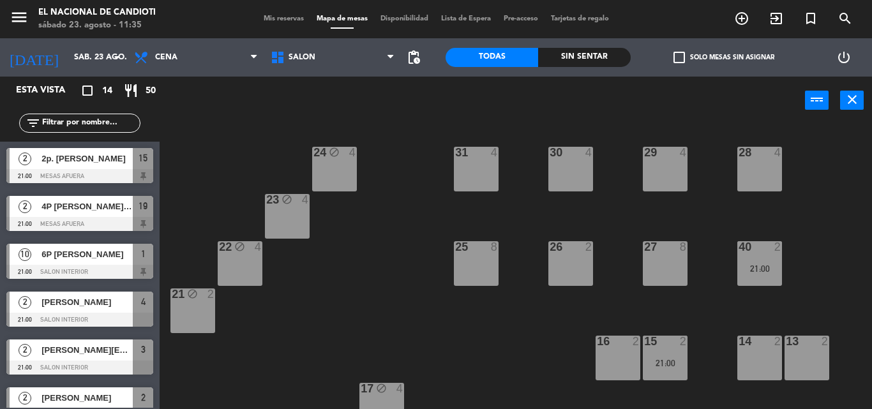
click at [103, 207] on span "4P [PERSON_NAME]. M6" at bounding box center [86, 206] width 91 height 13
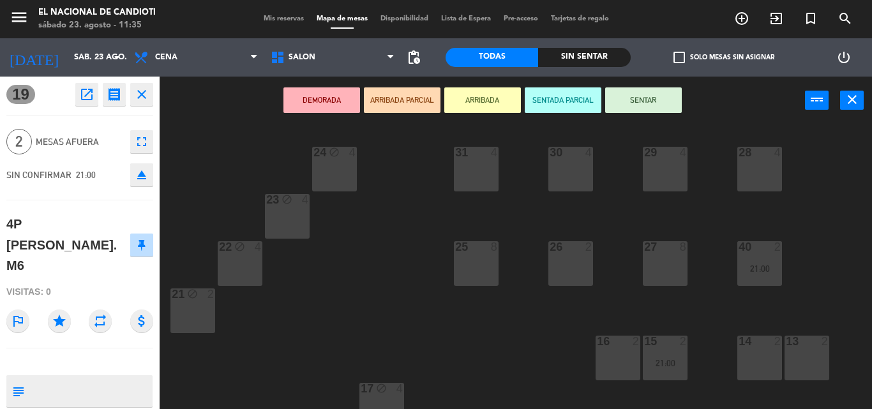
click at [219, 200] on div "24 block 4 31 4 30 4 29 4 28 4 23 block 4 22 block 4 25 8 26 2 27 8 40 2 21:00 …" at bounding box center [519, 266] width 703 height 285
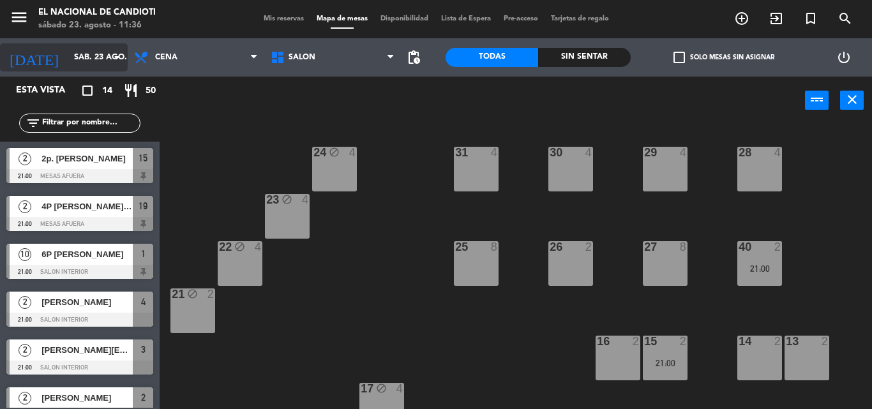
click at [107, 59] on input "sáb. 23 ago." at bounding box center [122, 58] width 108 height 22
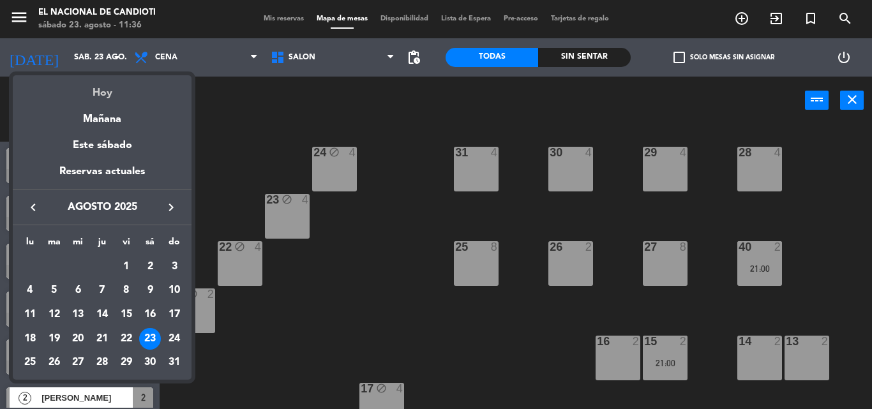
click at [106, 98] on div "Hoy" at bounding box center [102, 88] width 179 height 26
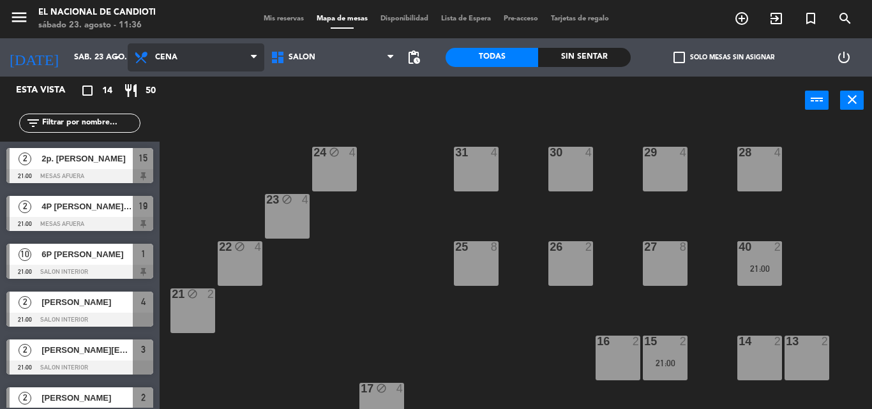
click at [174, 52] on span "Cena" at bounding box center [196, 57] width 137 height 28
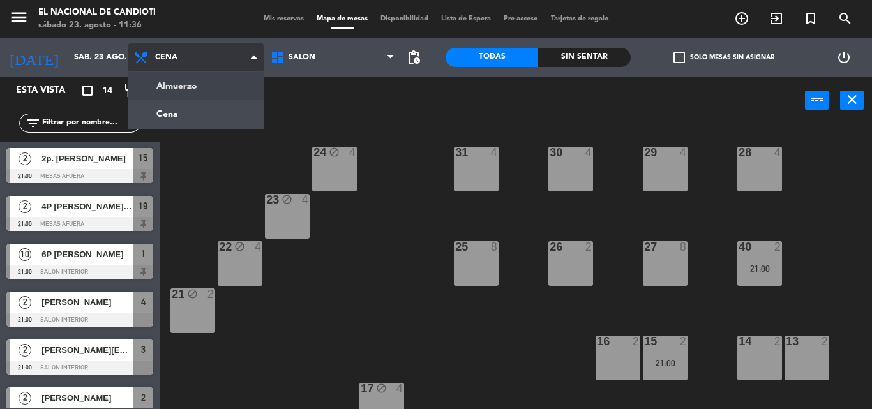
click at [197, 92] on ng-component "menu El Nacional [PERSON_NAME] [DATE] 23. agosto - 11:36 Mis reservas Mapa de m…" at bounding box center [436, 204] width 872 height 409
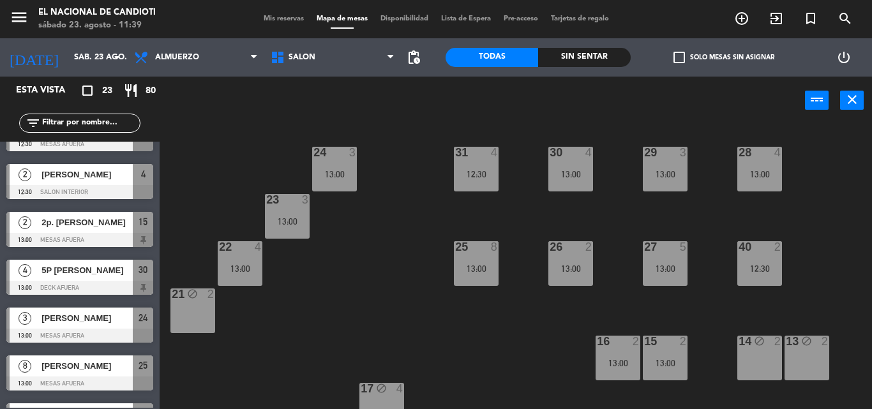
scroll to position [191, 0]
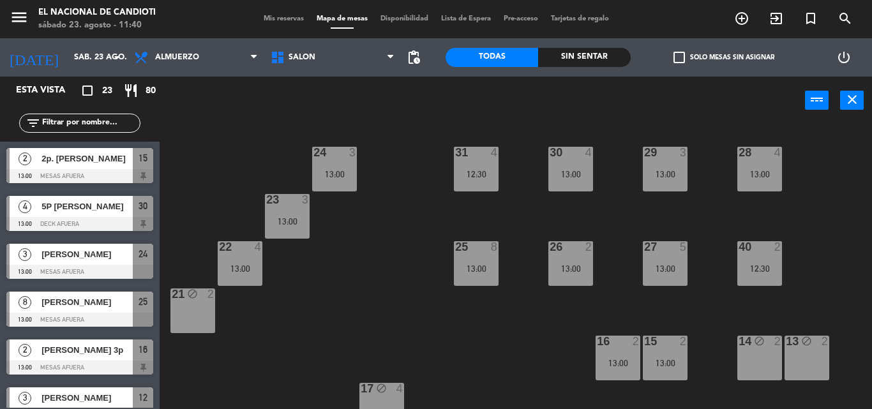
click at [56, 246] on div "[PERSON_NAME]" at bounding box center [86, 254] width 93 height 21
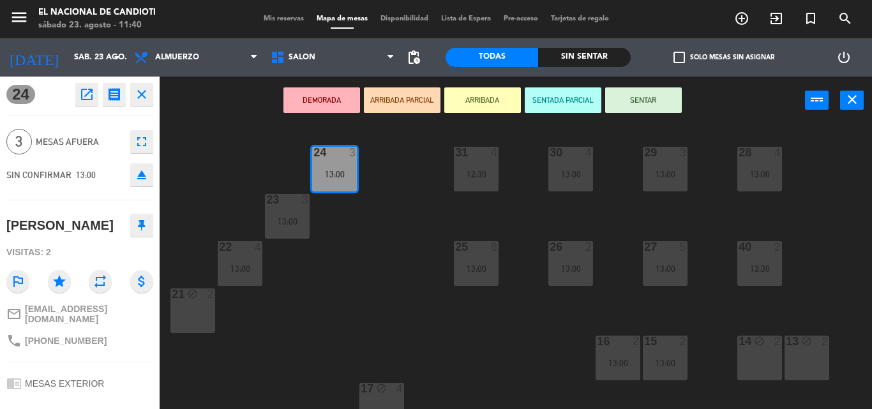
click at [179, 248] on div "24 3 13:00 31 4 12:30 30 4 13:00 29 3 13:00 28 4 13:00 23 3 13:00 22 4 13:00 25…" at bounding box center [519, 266] width 703 height 285
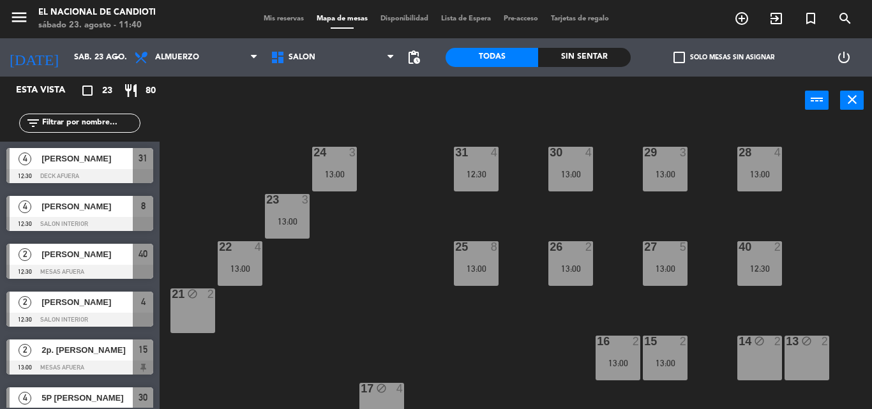
scroll to position [0, 0]
click at [124, 163] on span "[PERSON_NAME]" at bounding box center [86, 158] width 91 height 13
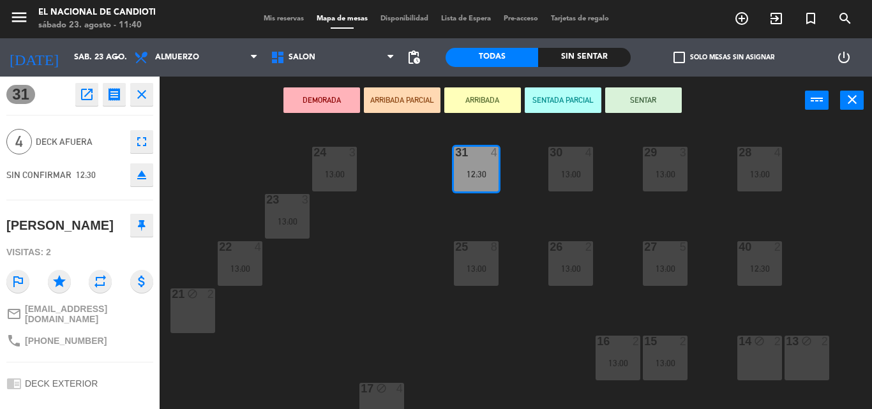
click at [212, 168] on div "24 3 13:00 31 4 12:30 30 4 13:00 29 3 13:00 28 4 13:00 23 3 13:00 22 4 13:00 25…" at bounding box center [519, 266] width 703 height 285
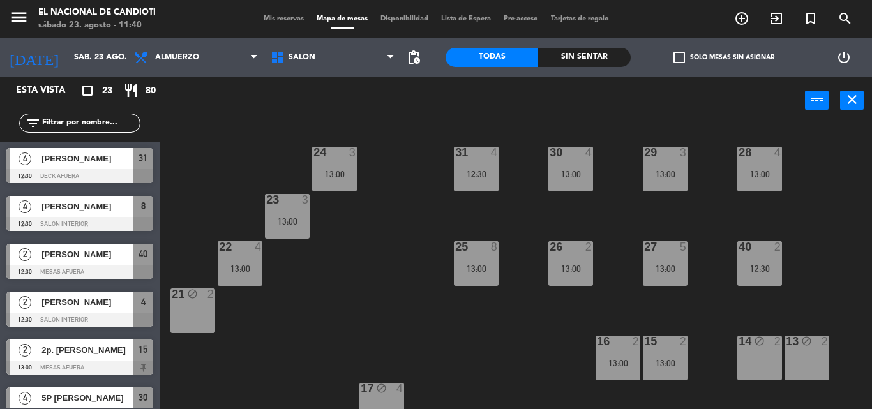
click at [93, 200] on span "[PERSON_NAME]" at bounding box center [86, 206] width 91 height 13
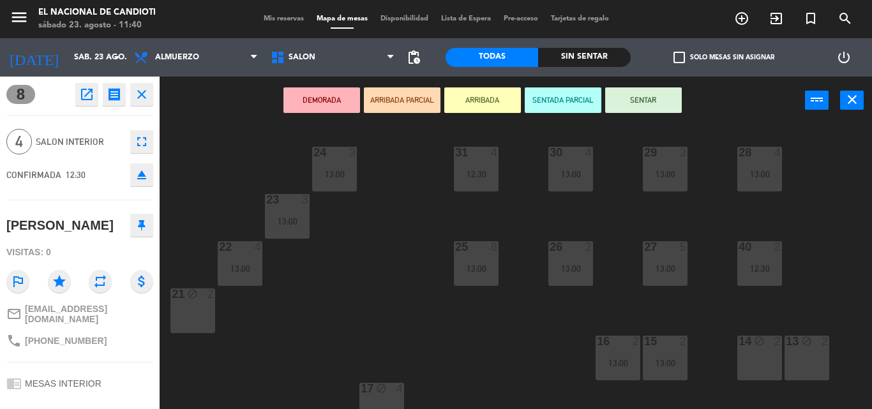
click at [193, 195] on div "24 3 13:00 31 4 12:30 30 4 13:00 29 3 13:00 28 4 13:00 23 3 13:00 22 4 13:00 25…" at bounding box center [519, 266] width 703 height 285
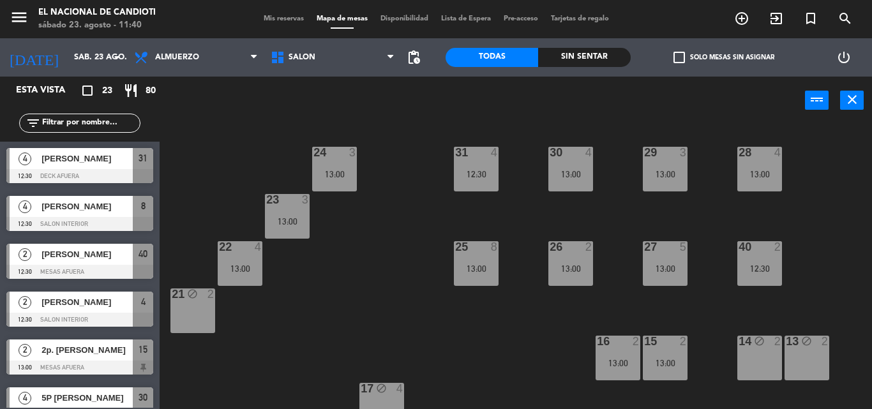
click at [87, 258] on div "2 [PERSON_NAME] 12:30 MESAS AFUERA 40" at bounding box center [80, 261] width 160 height 48
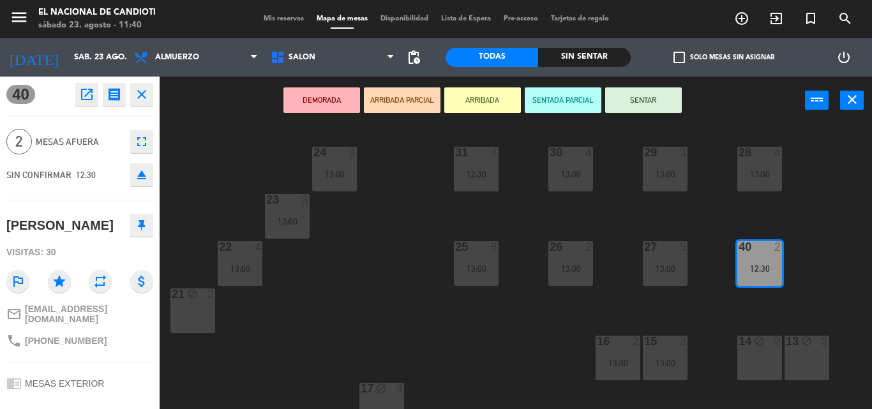
click at [207, 228] on div "24 3 13:00 31 4 12:30 30 4 13:00 29 3 13:00 28 4 13:00 23 3 13:00 22 4 13:00 25…" at bounding box center [519, 266] width 703 height 285
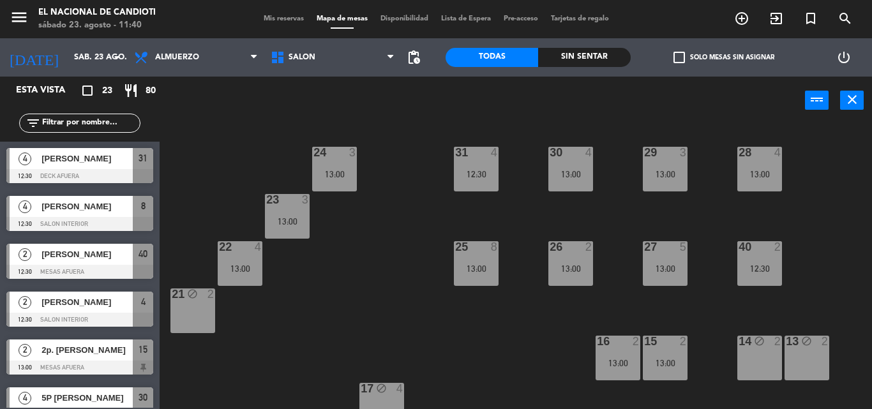
click at [87, 304] on span "[PERSON_NAME]" at bounding box center [86, 301] width 91 height 13
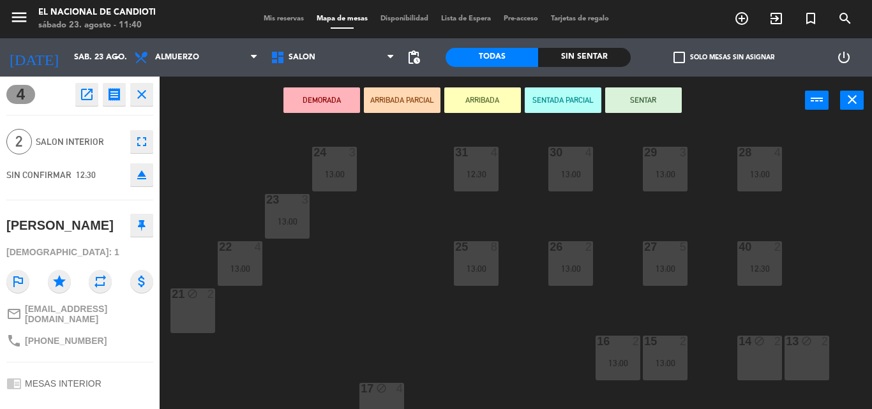
click at [203, 211] on div "24 3 13:00 31 4 12:30 30 4 13:00 29 3 13:00 28 4 13:00 23 3 13:00 22 4 13:00 25…" at bounding box center [519, 266] width 703 height 285
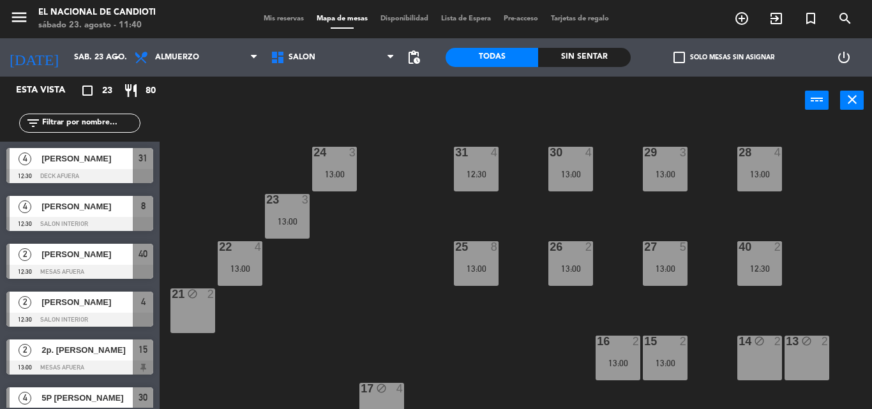
click at [107, 308] on span "[PERSON_NAME]" at bounding box center [86, 301] width 91 height 13
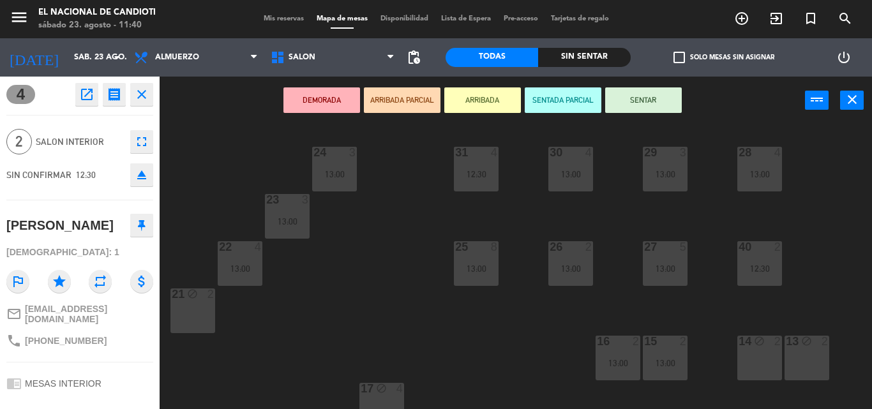
click at [156, 239] on div "4 open_in_new receipt 12:30 PM [DATE] 2 personas [PERSON_NAME] 4 EXPERIENCE MES…" at bounding box center [80, 243] width 160 height 332
click at [182, 244] on div "24 3 13:00 31 4 12:30 30 4 13:00 29 3 13:00 28 4 13:00 23 3 13:00 22 4 13:00 25…" at bounding box center [519, 266] width 703 height 285
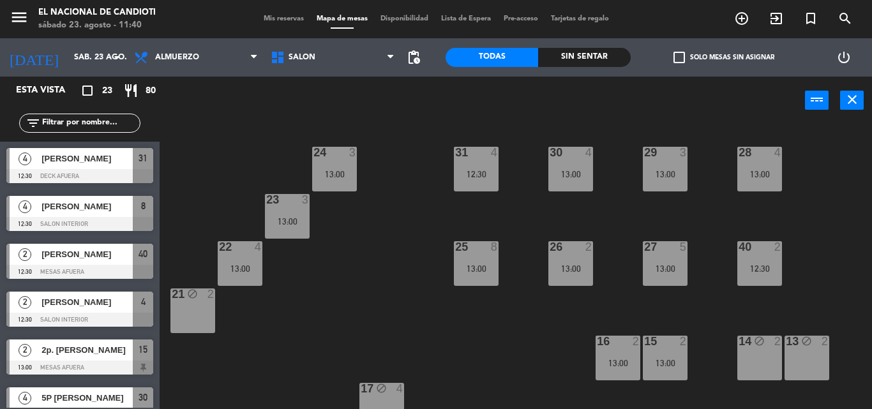
click at [105, 309] on span "[PERSON_NAME]" at bounding box center [86, 301] width 91 height 13
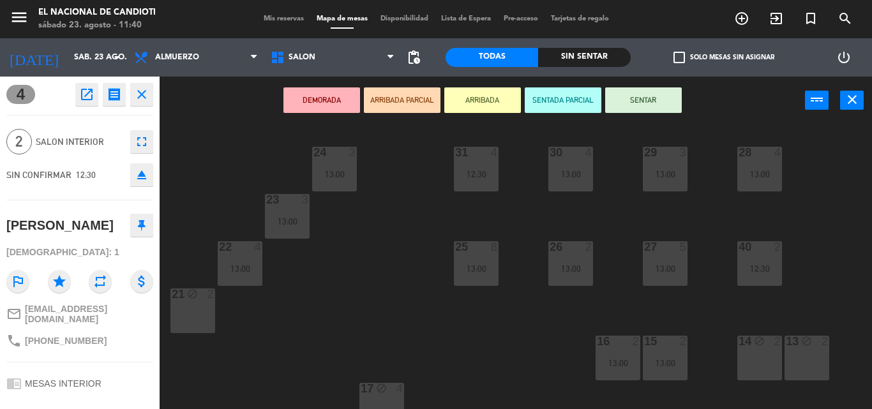
click at [200, 246] on div "24 3 13:00 31 4 12:30 30 4 13:00 29 3 13:00 28 4 13:00 23 3 13:00 22 4 13:00 25…" at bounding box center [519, 266] width 703 height 285
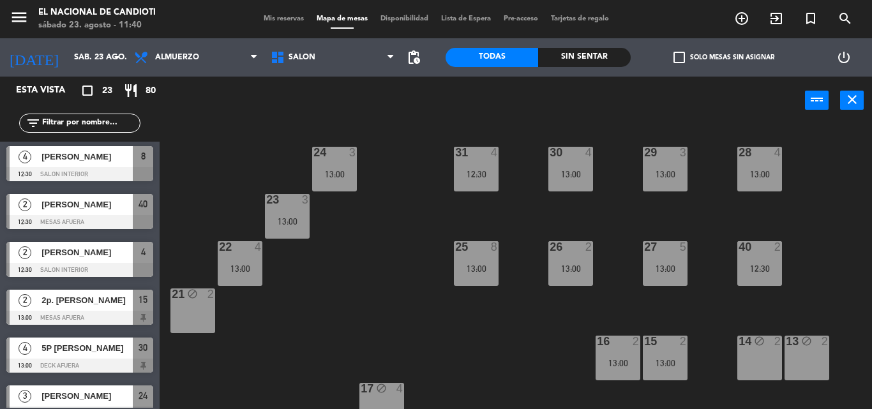
scroll to position [64, 0]
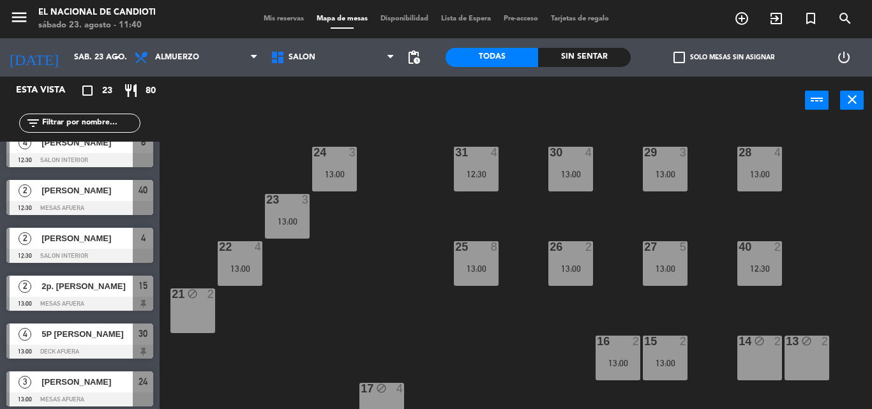
click at [87, 287] on span "2p. [PERSON_NAME]" at bounding box center [86, 286] width 91 height 13
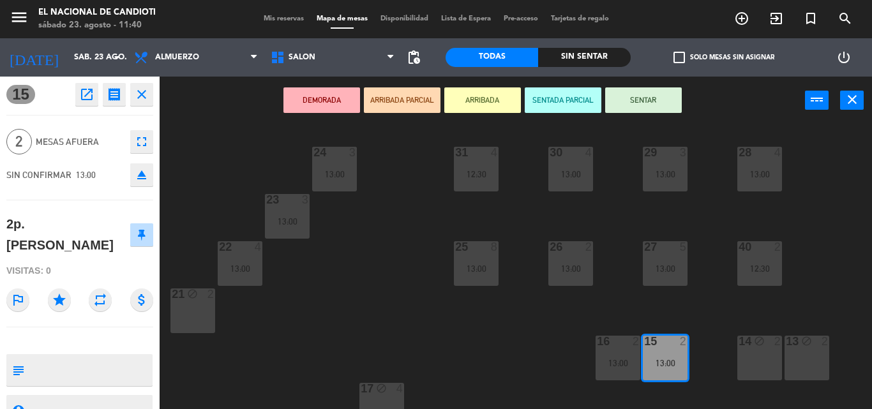
click at [181, 254] on div "24 3 13:00 31 4 12:30 30 4 13:00 29 3 13:00 28 4 13:00 23 3 13:00 22 4 13:00 25…" at bounding box center [519, 266] width 703 height 285
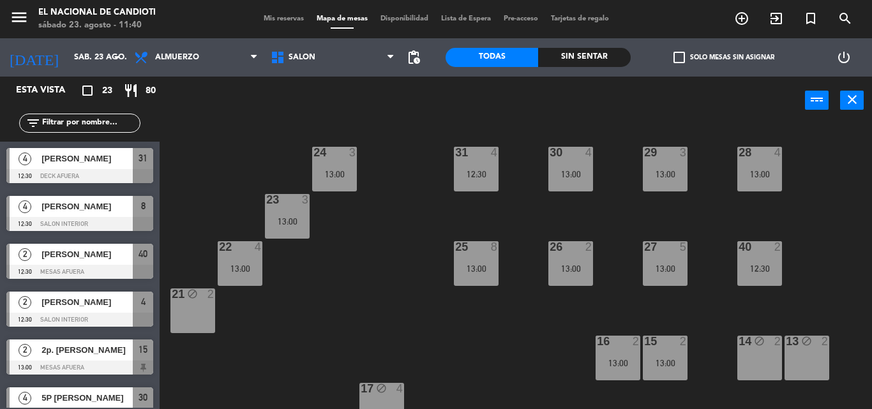
click at [94, 299] on span "[PERSON_NAME]" at bounding box center [86, 301] width 91 height 13
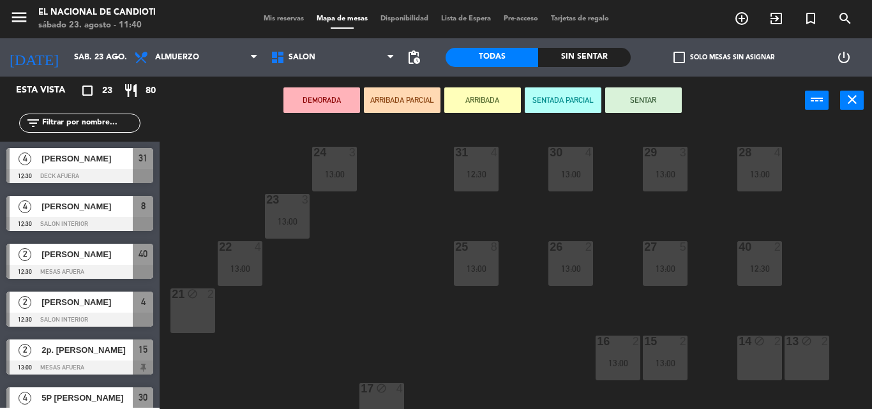
scroll to position [0, 0]
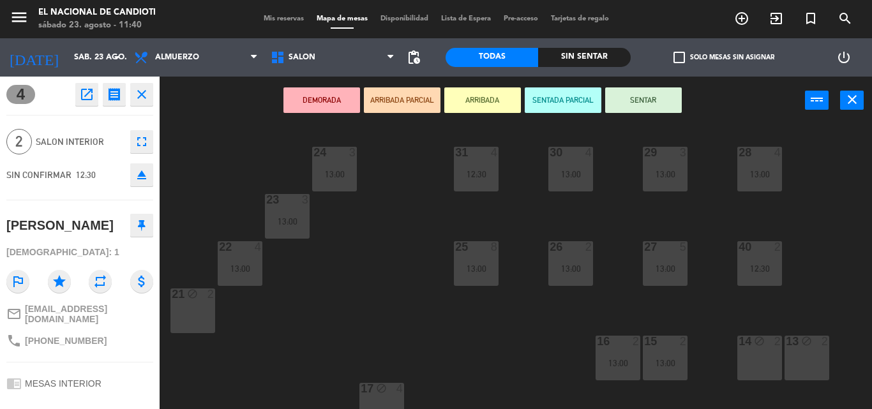
click at [189, 221] on div "24 3 13:00 31 4 12:30 30 4 13:00 29 3 13:00 28 4 13:00 23 3 13:00 22 4 13:00 25…" at bounding box center [519, 266] width 703 height 285
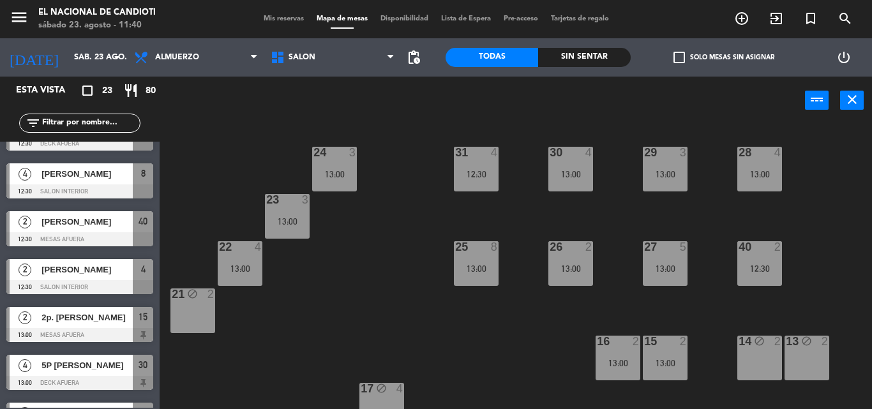
scroll to position [64, 0]
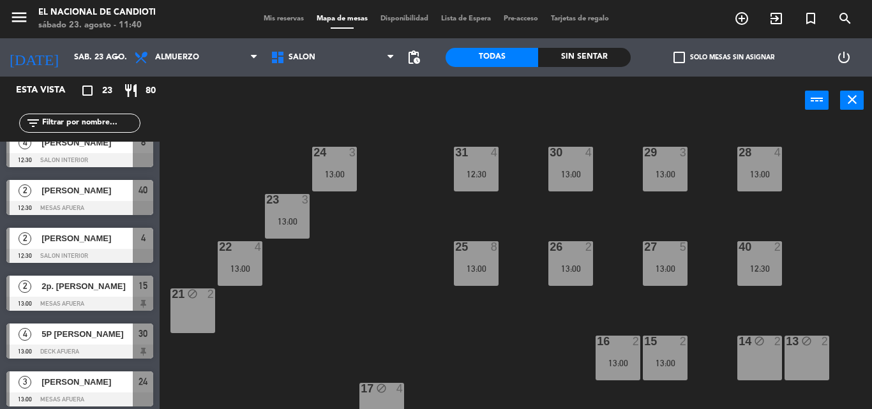
click at [106, 276] on div "2p. [PERSON_NAME]" at bounding box center [86, 286] width 93 height 21
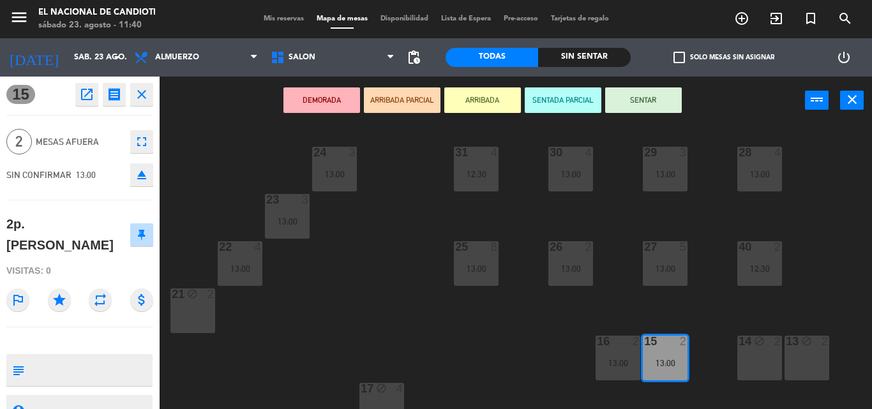
click at [186, 246] on div "24 3 13:00 31 4 12:30 30 4 13:00 29 3 13:00 28 4 13:00 23 3 13:00 22 4 13:00 25…" at bounding box center [519, 266] width 703 height 285
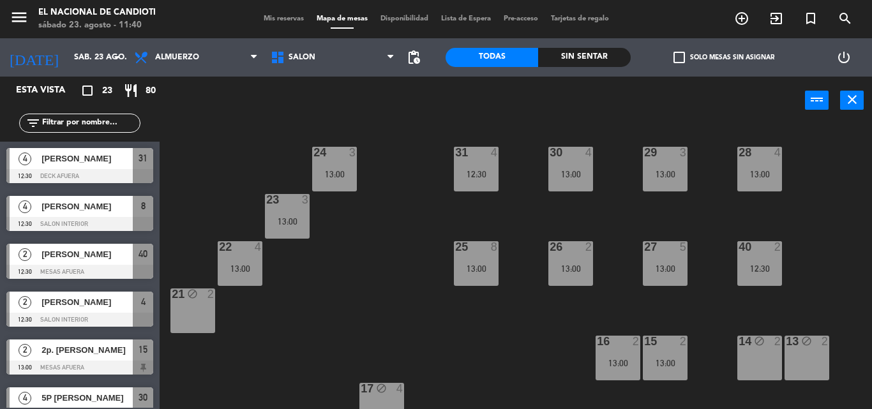
click at [105, 394] on span "5P [PERSON_NAME]" at bounding box center [86, 397] width 91 height 13
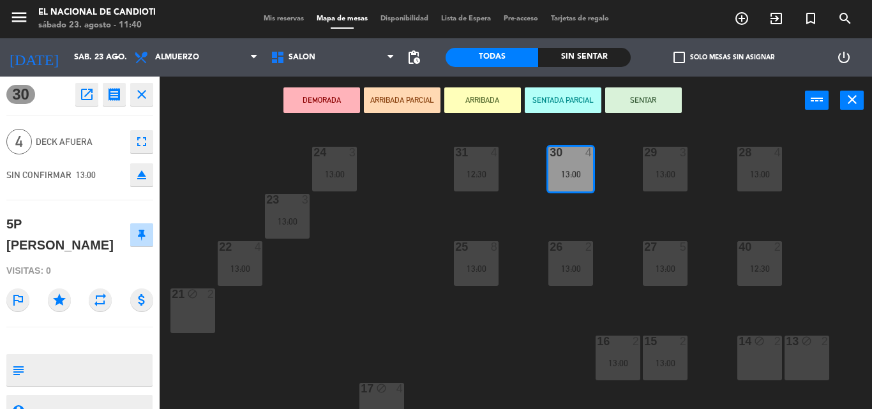
click at [237, 371] on div "24 3 13:00 31 4 12:30 30 4 13:00 29 3 13:00 28 4 13:00 23 3 13:00 22 4 13:00 25…" at bounding box center [519, 266] width 703 height 285
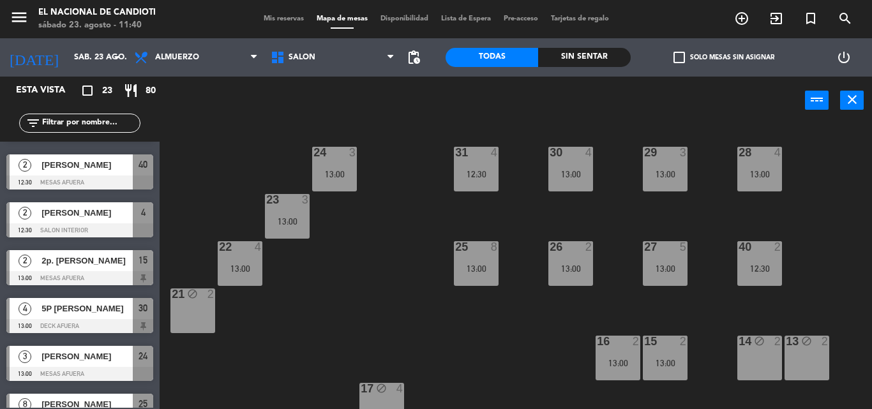
scroll to position [128, 0]
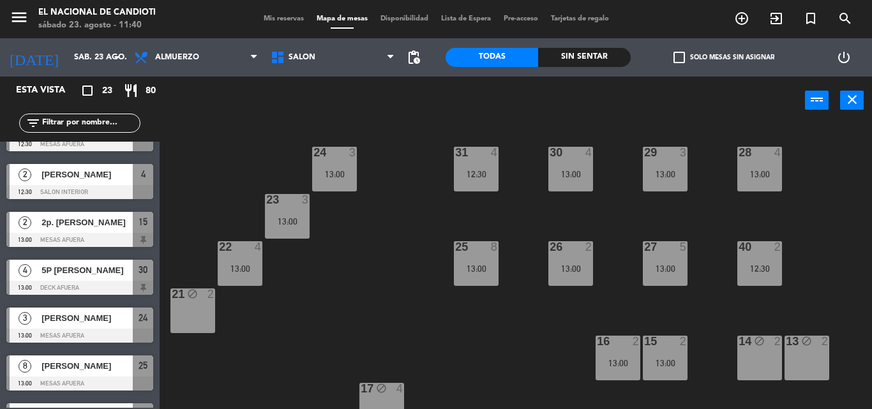
click at [106, 368] on span "[PERSON_NAME]" at bounding box center [86, 365] width 91 height 13
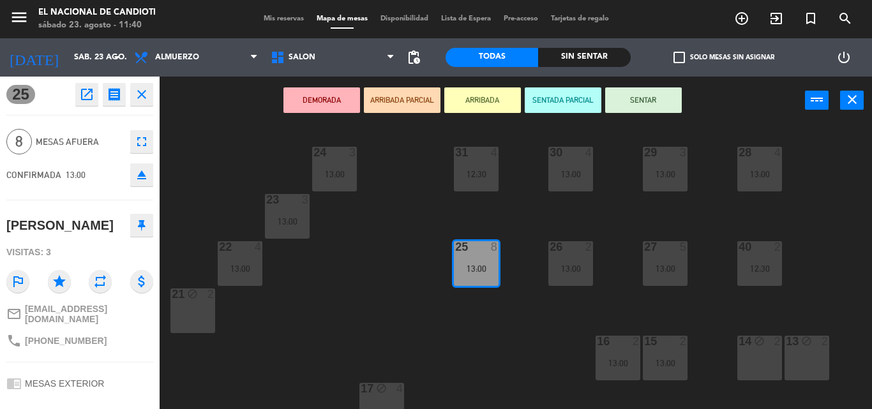
click at [179, 341] on div "24 3 13:00 31 4 12:30 30 4 13:00 29 3 13:00 28 4 13:00 23 3 13:00 22 4 13:00 25…" at bounding box center [519, 266] width 703 height 285
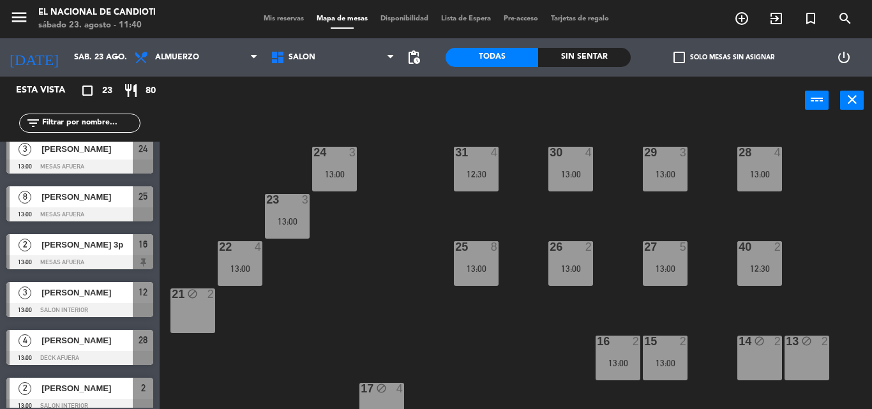
scroll to position [319, 0]
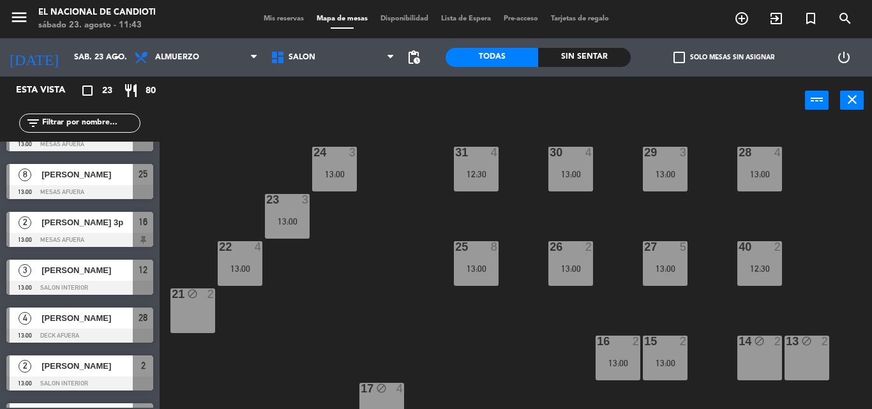
click at [398, 241] on div "24 3 13:00 31 4 12:30 30 4 13:00 29 3 13:00 28 4 13:00 23 3 13:00 22 4 13:00 25…" at bounding box center [519, 266] width 703 height 285
click at [90, 51] on input "sáb. 23 ago." at bounding box center [122, 58] width 108 height 22
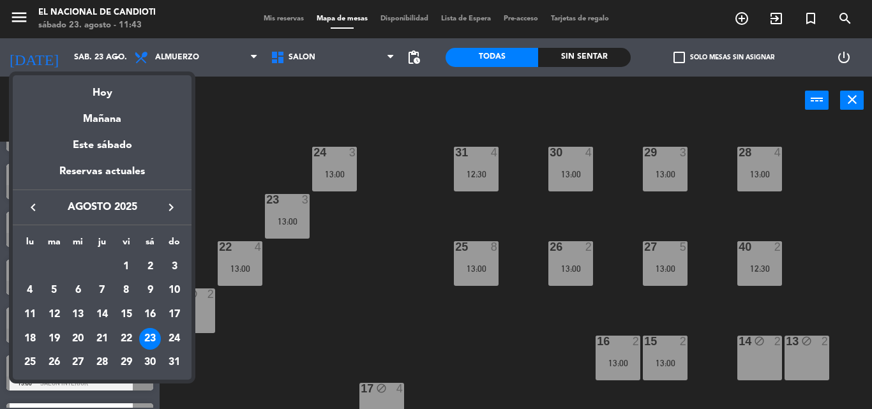
click at [105, 93] on div "Hoy" at bounding box center [102, 88] width 179 height 26
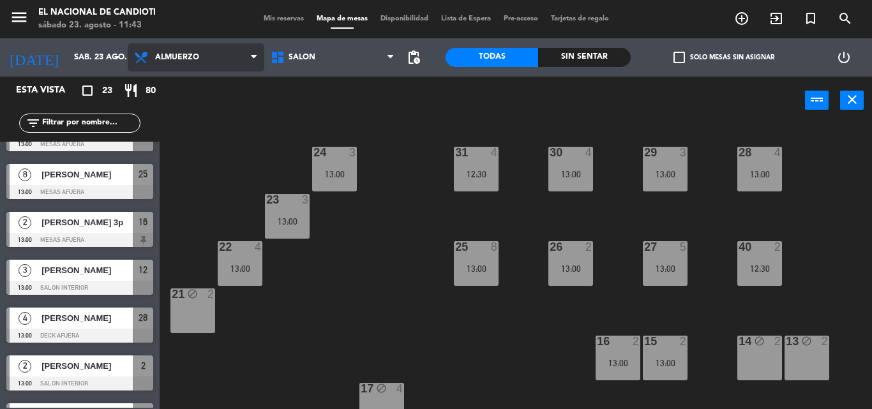
click at [181, 64] on span "Almuerzo" at bounding box center [196, 57] width 137 height 28
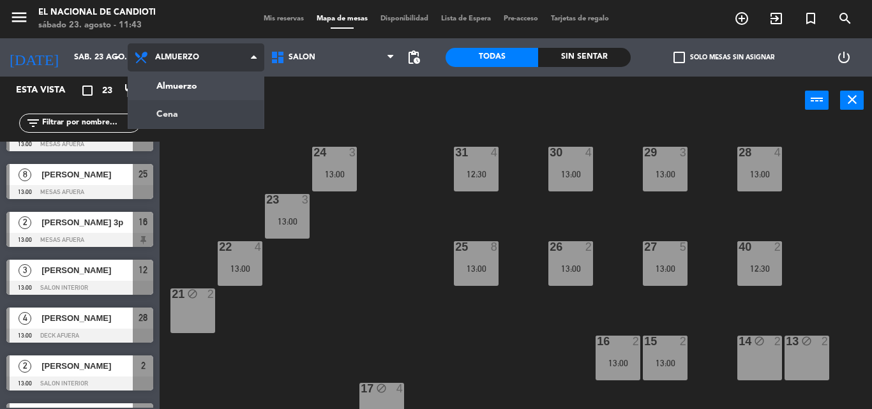
click at [200, 109] on ng-component "menu El Nacional [PERSON_NAME] [DATE] 23. agosto - 11:43 Mis reservas Mapa de m…" at bounding box center [436, 204] width 872 height 409
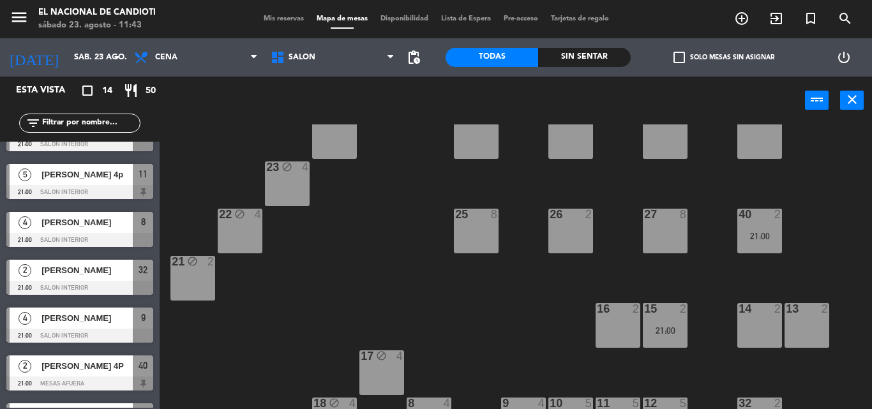
scroll to position [0, 0]
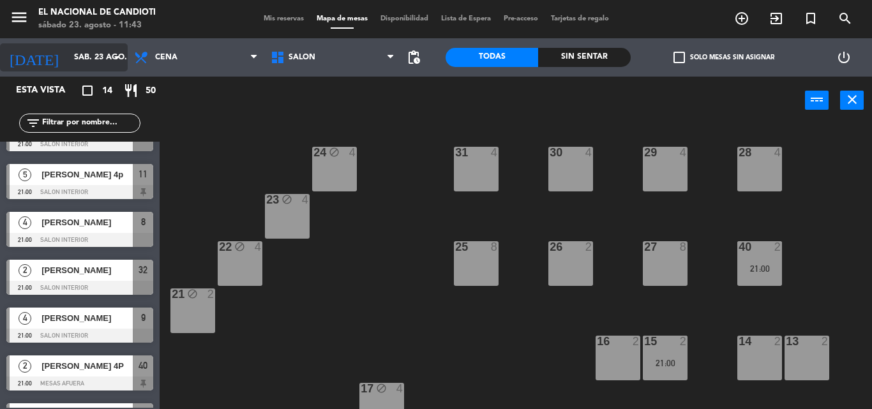
click at [106, 62] on input "sáb. 23 ago." at bounding box center [122, 58] width 108 height 22
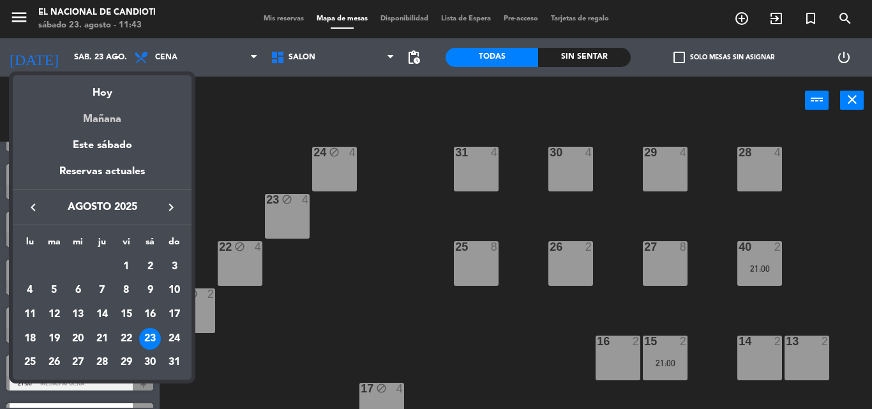
click at [103, 119] on div "Mañana" at bounding box center [102, 114] width 179 height 26
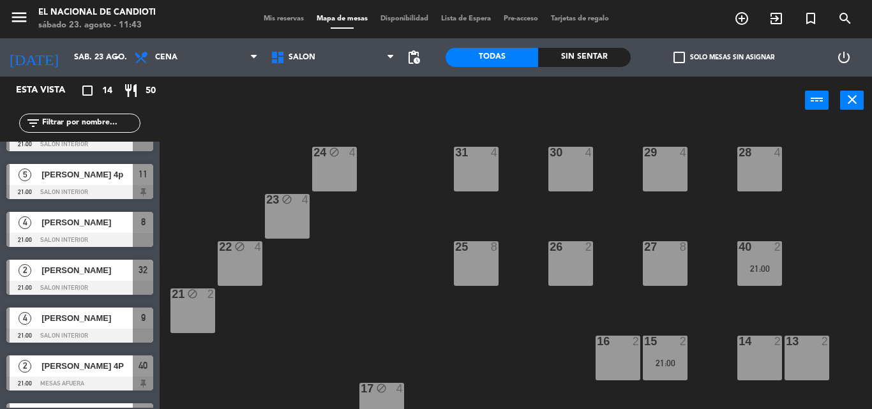
type input "dom. 24 ago."
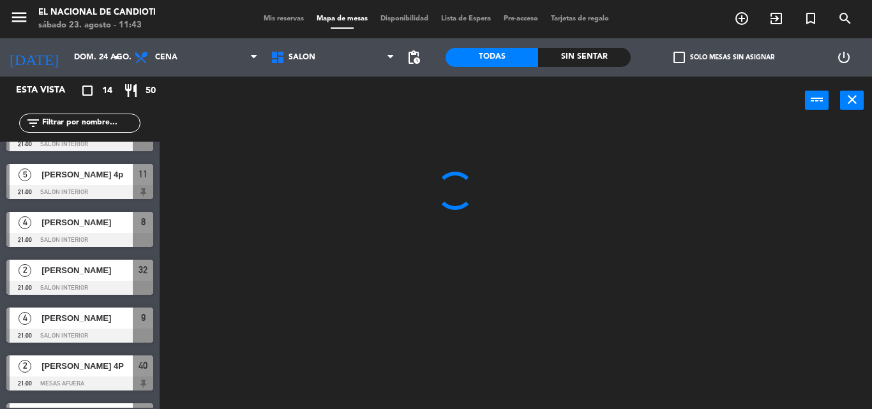
click at [157, 73] on div "Almuerzo Cena Cena Almuerzo Cena" at bounding box center [196, 57] width 137 height 38
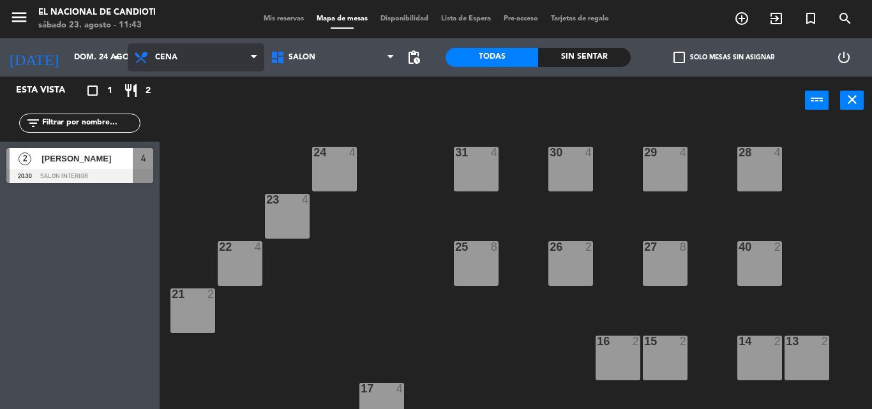
click at [195, 63] on span "Cena" at bounding box center [196, 57] width 137 height 28
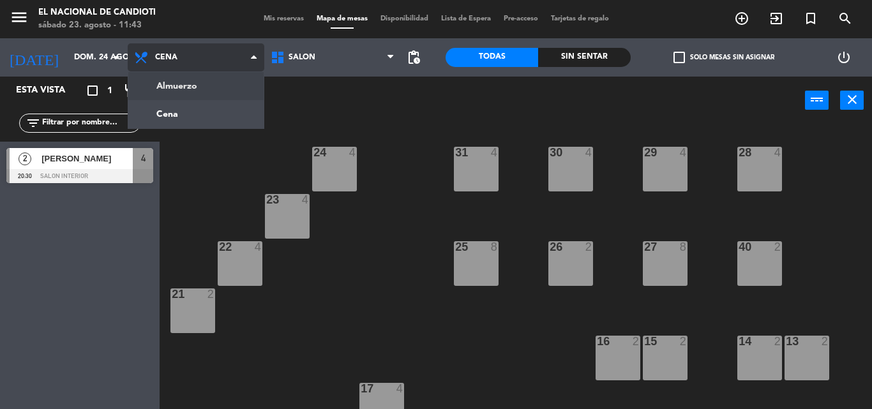
click at [197, 86] on ng-component "menu El Nacional [PERSON_NAME] [DATE] 23. agosto - 11:43 Mis reservas Mapa de m…" at bounding box center [436, 204] width 872 height 409
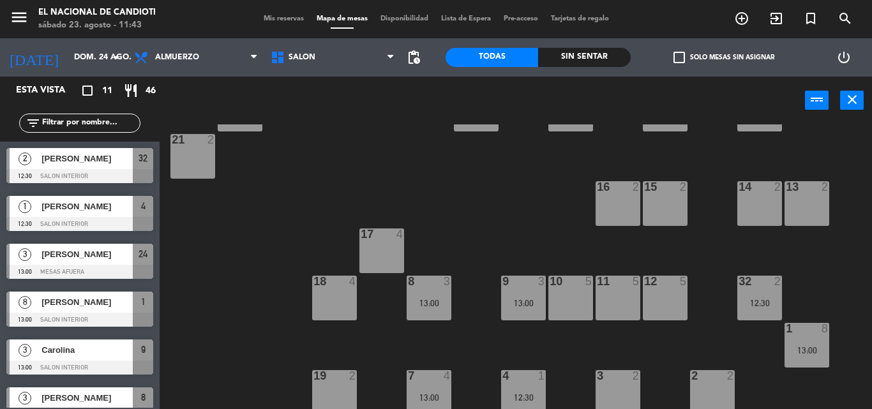
scroll to position [160, 0]
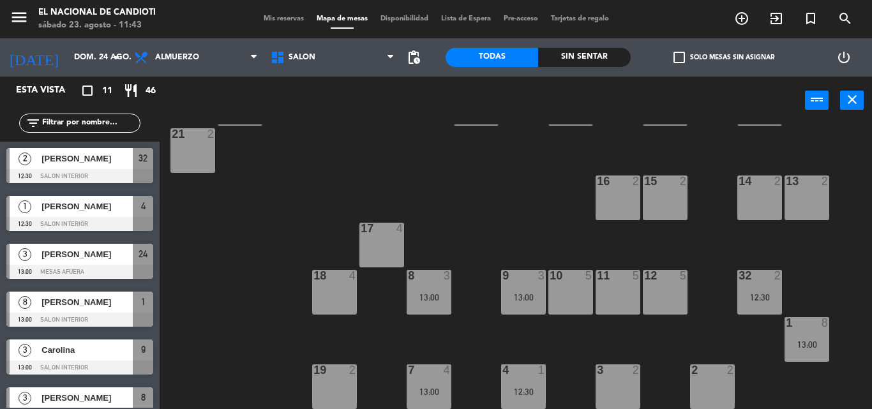
click at [622, 381] on div "3 2" at bounding box center [617, 386] width 45 height 45
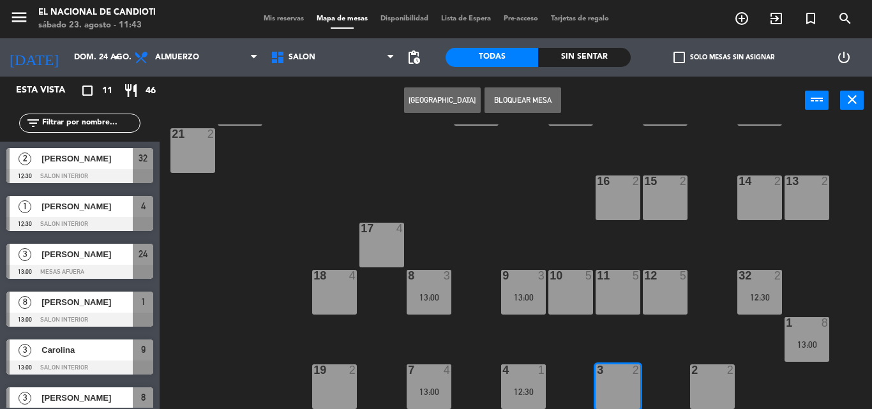
click at [443, 100] on button "[GEOGRAPHIC_DATA]" at bounding box center [442, 100] width 77 height 26
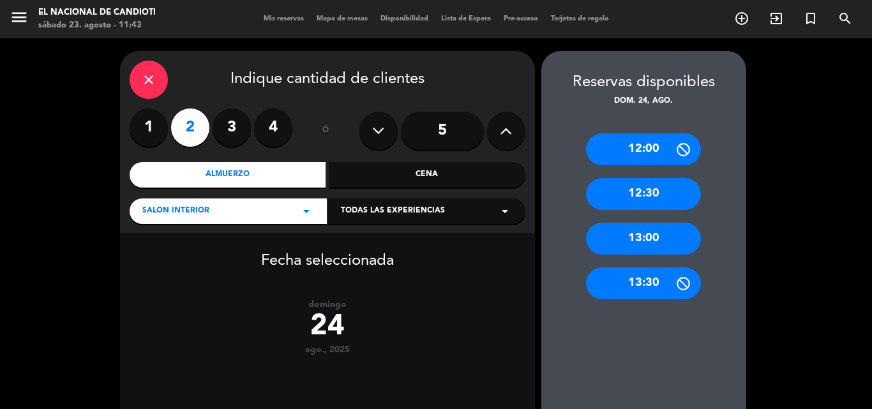
click at [659, 195] on div "12:30" at bounding box center [643, 194] width 115 height 32
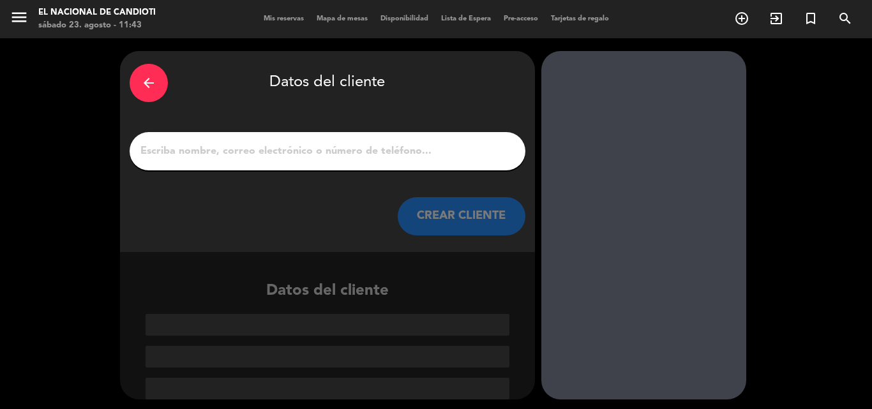
click at [155, 154] on input "1" at bounding box center [327, 151] width 377 height 18
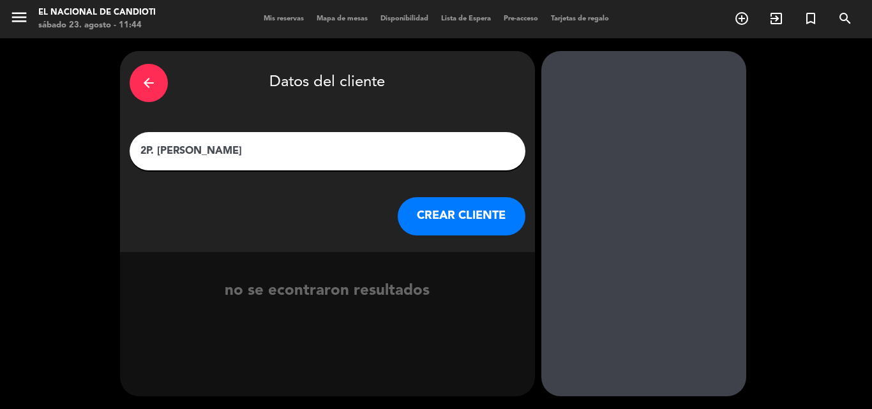
type input "2P. [PERSON_NAME]"
click at [477, 211] on button "CREAR CLIENTE" at bounding box center [462, 216] width 128 height 38
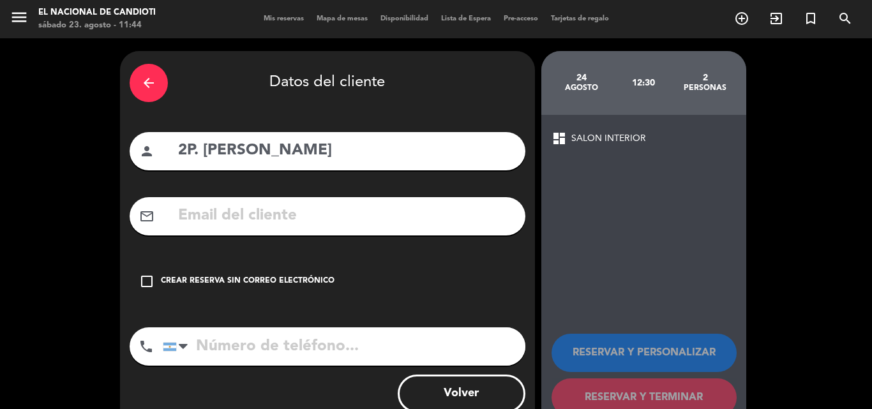
click at [195, 274] on div "check_box_outline_blank Crear reserva sin correo electrónico" at bounding box center [328, 281] width 396 height 38
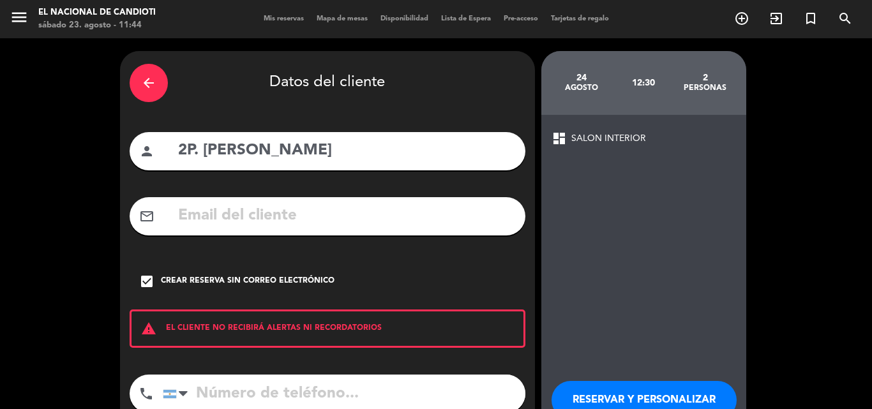
scroll to position [83, 0]
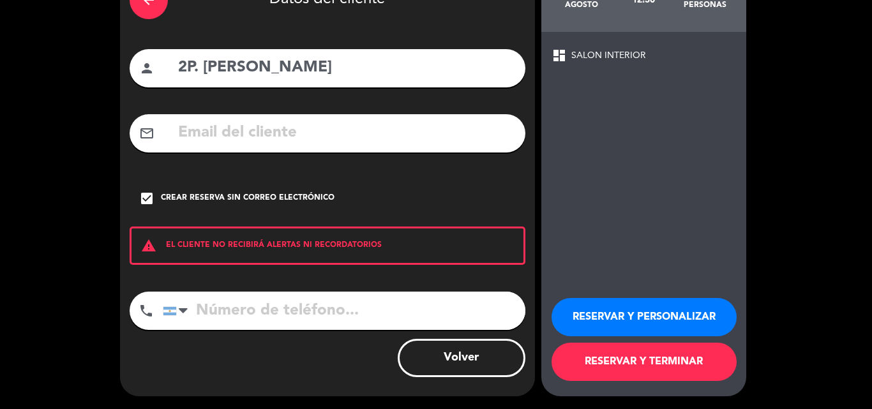
click at [623, 356] on button "RESERVAR Y TERMINAR" at bounding box center [643, 362] width 185 height 38
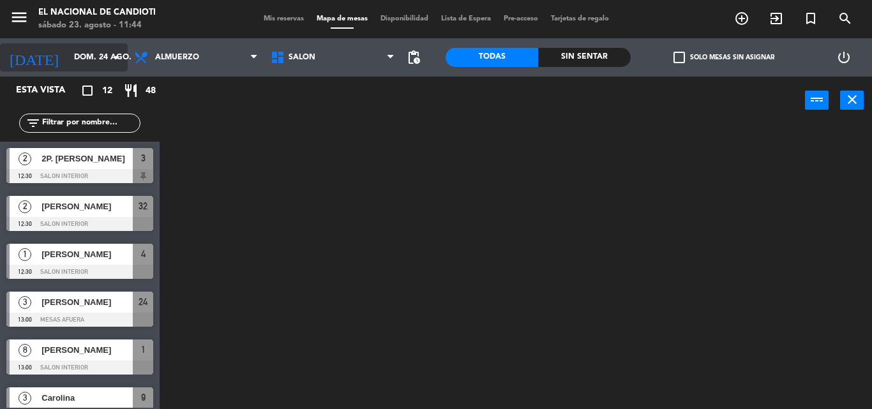
click at [101, 59] on input "dom. 24 ago." at bounding box center [122, 58] width 108 height 22
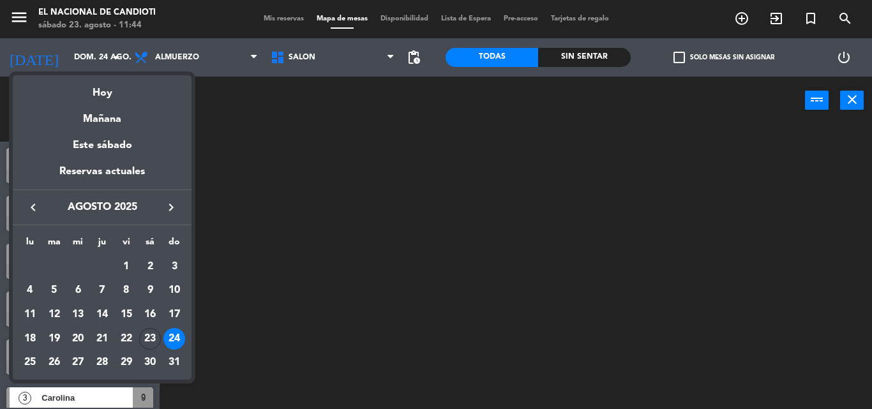
click at [107, 88] on div "Hoy" at bounding box center [102, 88] width 179 height 26
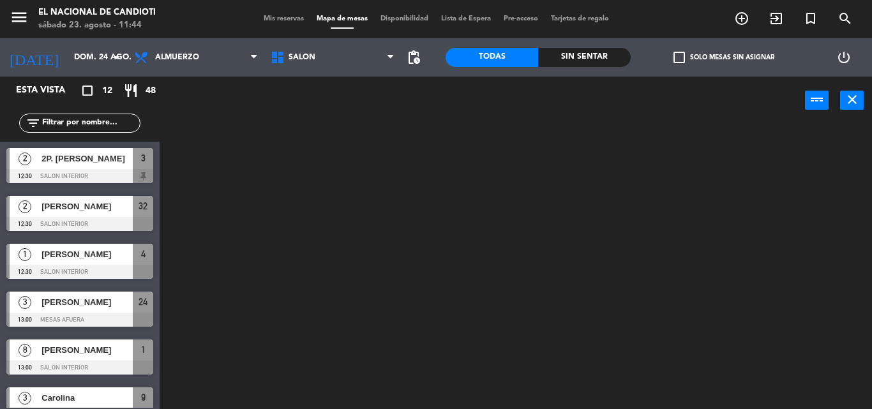
type input "sáb. 23 ago."
click at [181, 63] on span "Almuerzo" at bounding box center [196, 57] width 137 height 28
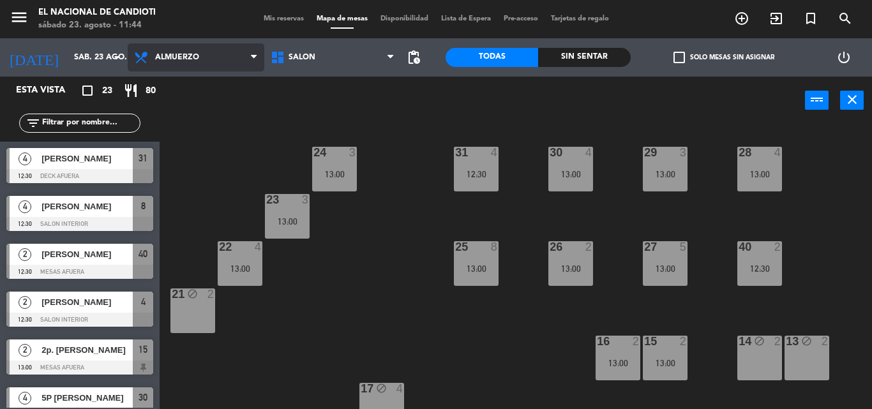
click at [198, 91] on ng-component "menu El Nacional [PERSON_NAME] [DATE] 23. agosto - 11:44 Mis reservas Mapa de m…" at bounding box center [436, 204] width 872 height 409
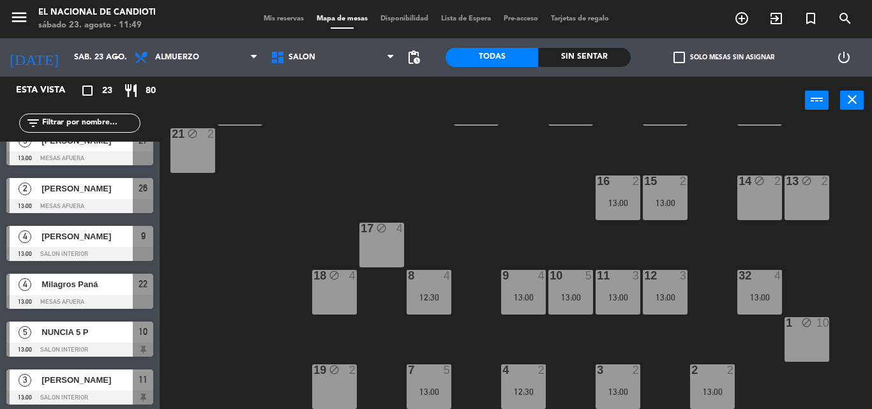
scroll to position [835, 0]
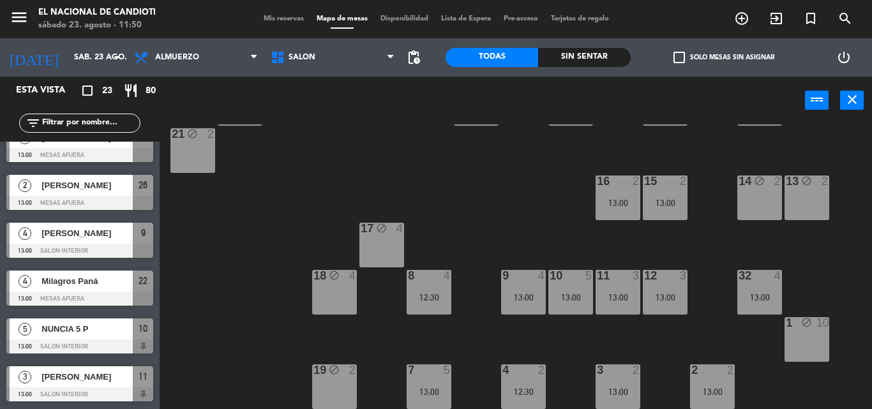
click at [79, 328] on span "NUNCIA 5 P" at bounding box center [86, 328] width 91 height 13
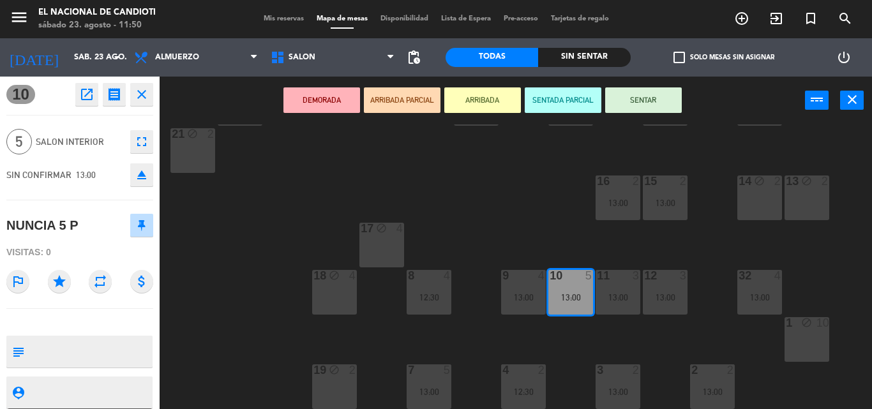
click at [144, 99] on icon "close" at bounding box center [141, 94] width 15 height 15
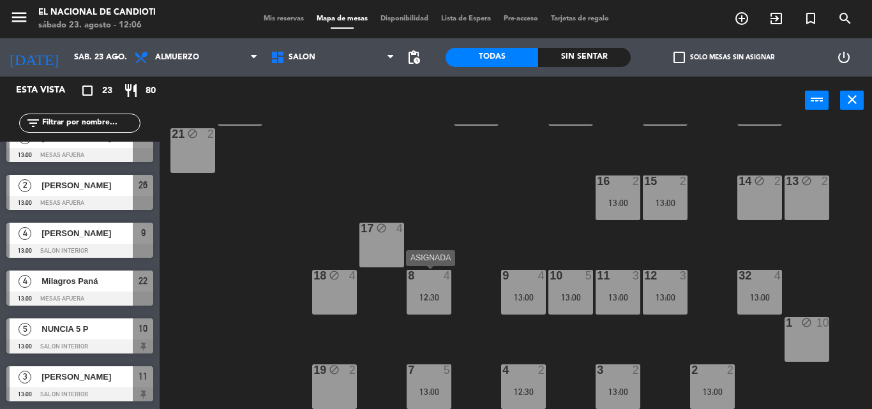
click at [425, 297] on div "12:30" at bounding box center [429, 297] width 45 height 9
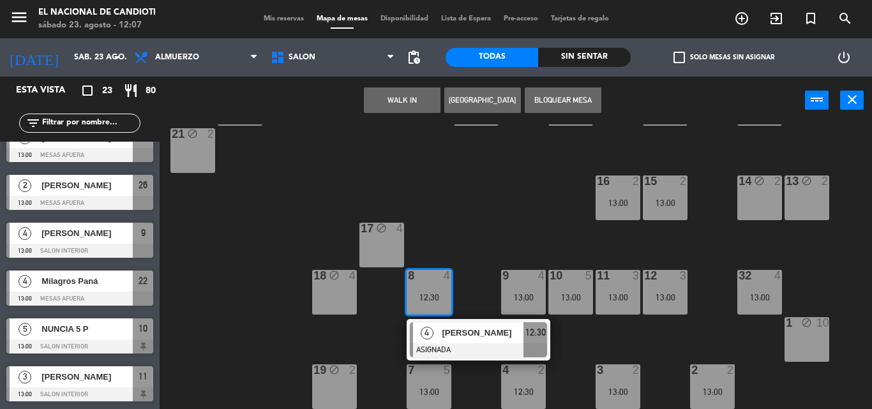
click at [467, 209] on div "24 3 13:00 31 4 12:30 30 4 13:00 29 3 13:00 28 4 13:00 23 3 13:00 22 4 13:00 25…" at bounding box center [519, 266] width 703 height 285
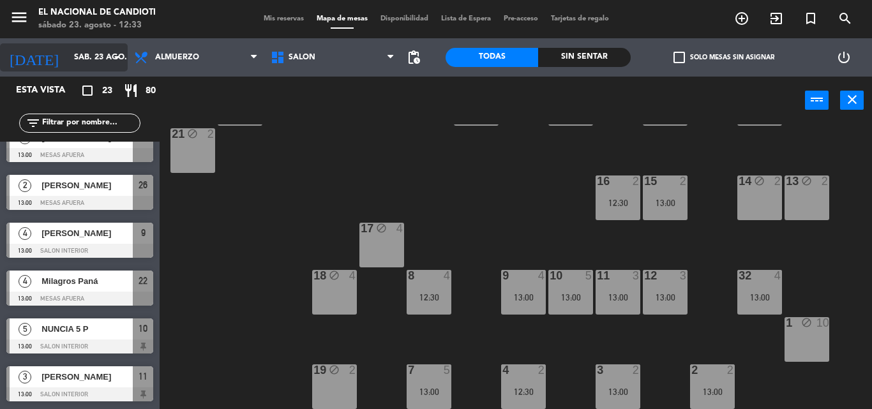
click at [69, 63] on input "sáb. 23 ago." at bounding box center [122, 58] width 108 height 22
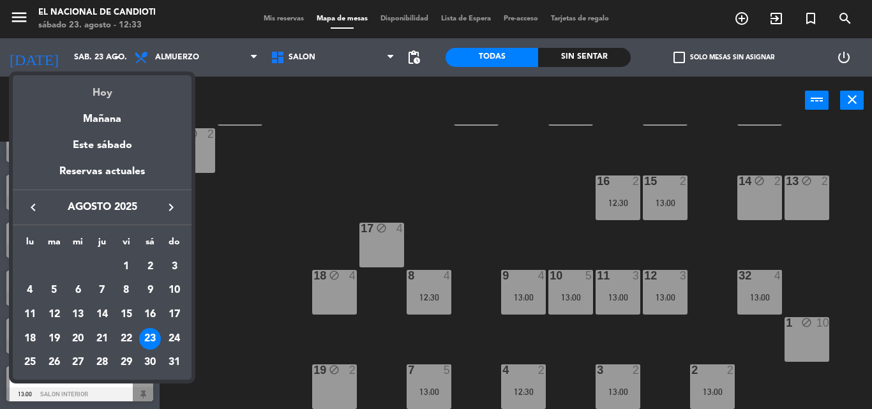
click at [82, 90] on div "Hoy" at bounding box center [102, 88] width 179 height 26
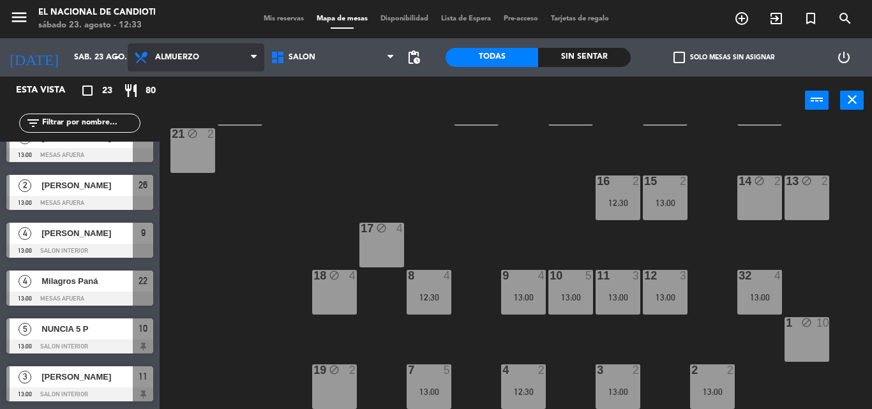
click at [211, 54] on span "Almuerzo" at bounding box center [196, 57] width 137 height 28
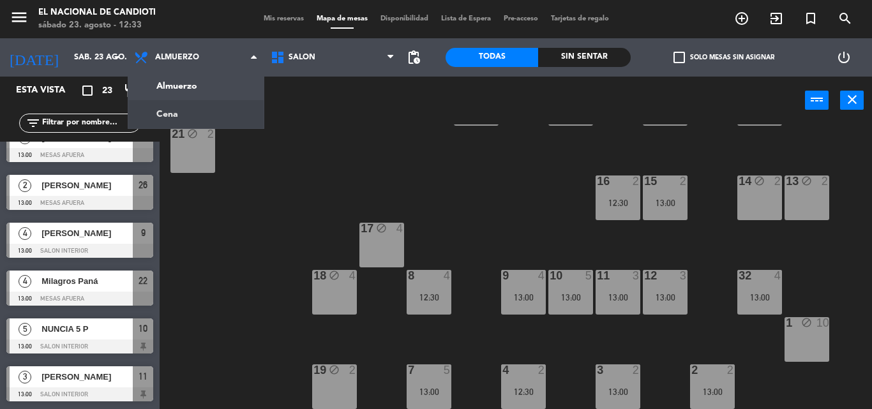
click at [218, 270] on div "24 3 13:00 31 4 12:30 30 4 13:00 29 3 13:00 28 4 13:00 23 3 13:00 22 4 13:00 25…" at bounding box center [519, 266] width 703 height 285
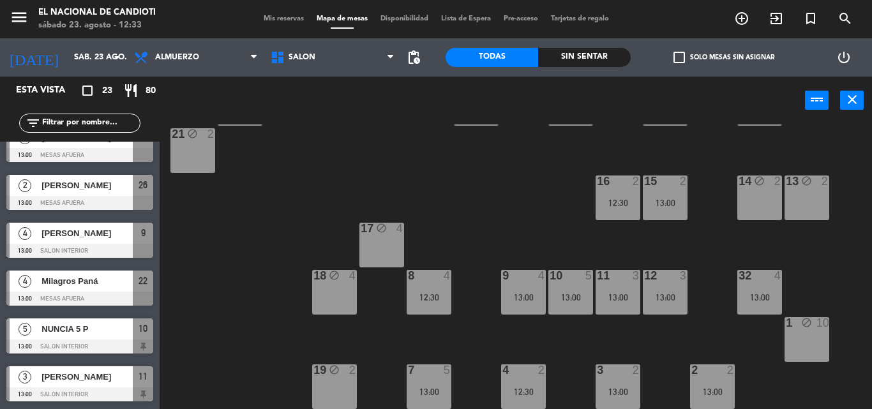
click at [403, 348] on div "24 3 13:00 31 4 12:30 30 4 13:00 29 3 13:00 28 4 13:00 23 3 13:00 22 4 13:00 25…" at bounding box center [519, 266] width 703 height 285
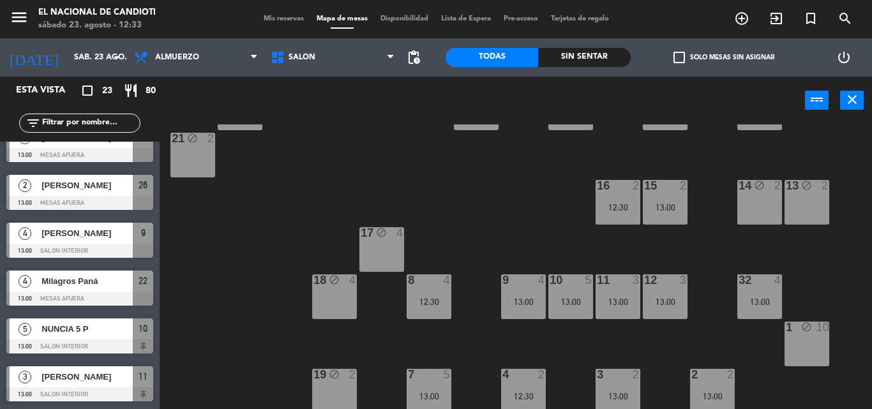
scroll to position [160, 0]
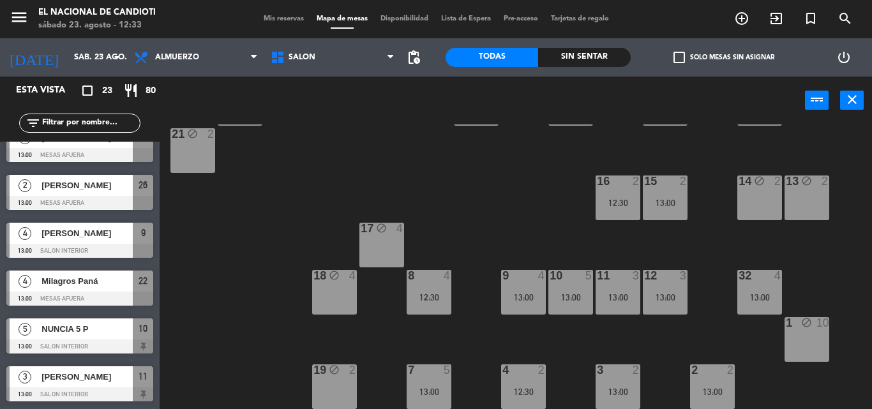
click at [438, 389] on div "13:00" at bounding box center [429, 391] width 45 height 9
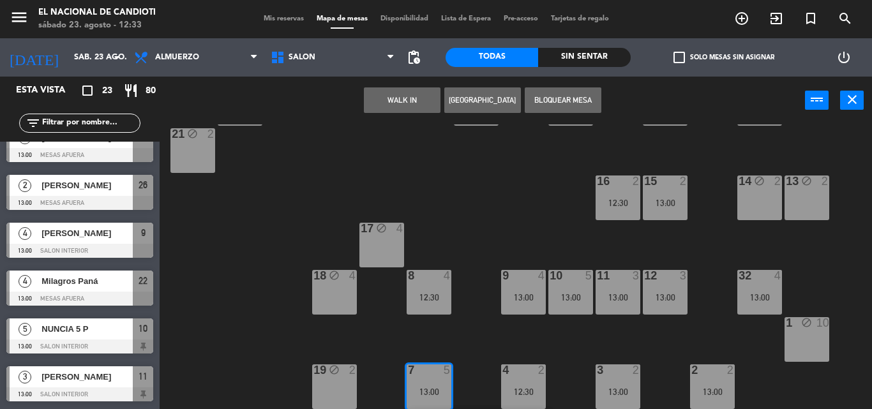
scroll to position [206, 0]
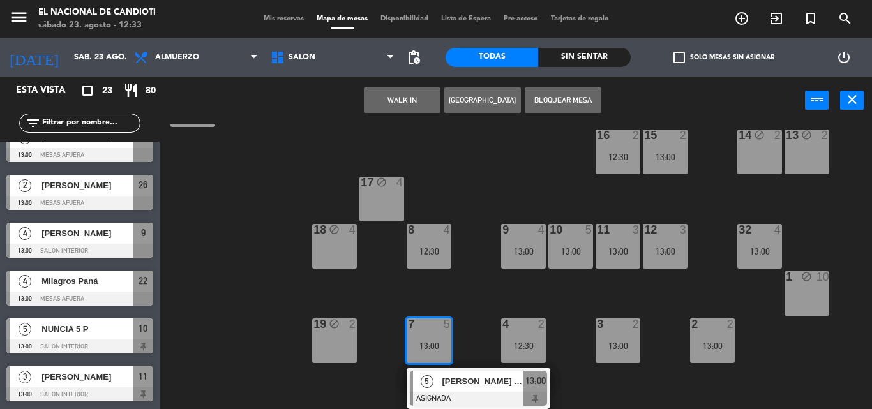
click at [344, 392] on div "24 3 13:00 31 4 12:30 30 4 13:00 29 3 13:00 28 4 13:00 23 3 13:00 22 4 13:00 25…" at bounding box center [519, 266] width 703 height 285
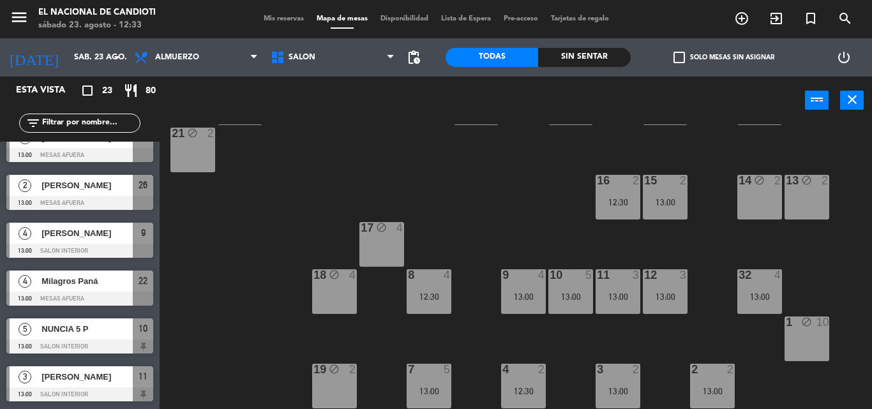
click at [446, 292] on div "12:30" at bounding box center [429, 296] width 45 height 9
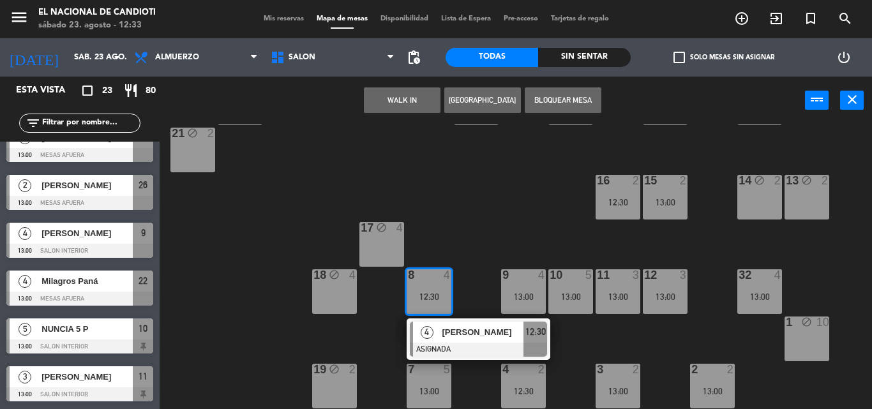
click at [445, 293] on div "12:30" at bounding box center [429, 296] width 45 height 9
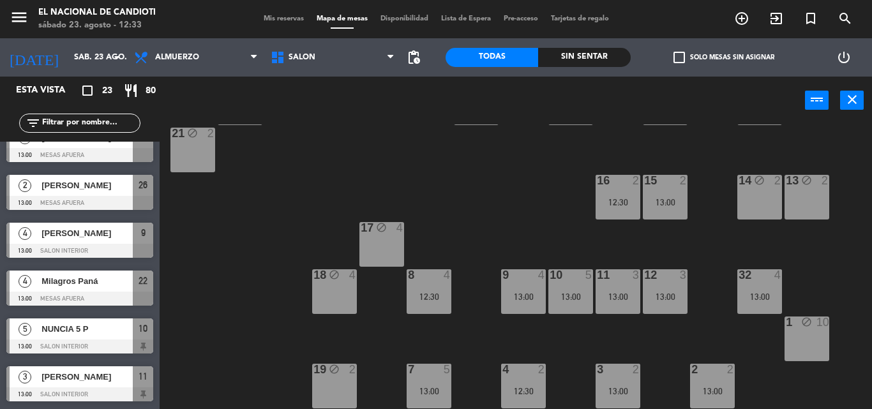
click at [538, 399] on div "4 2 12:30" at bounding box center [523, 386] width 45 height 45
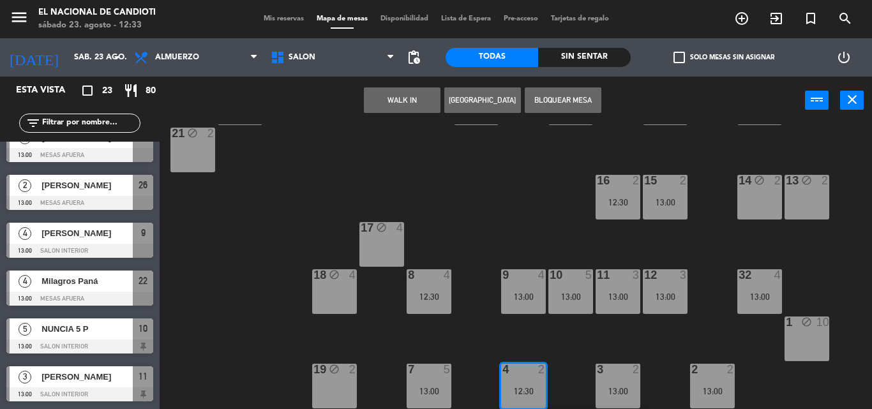
scroll to position [206, 0]
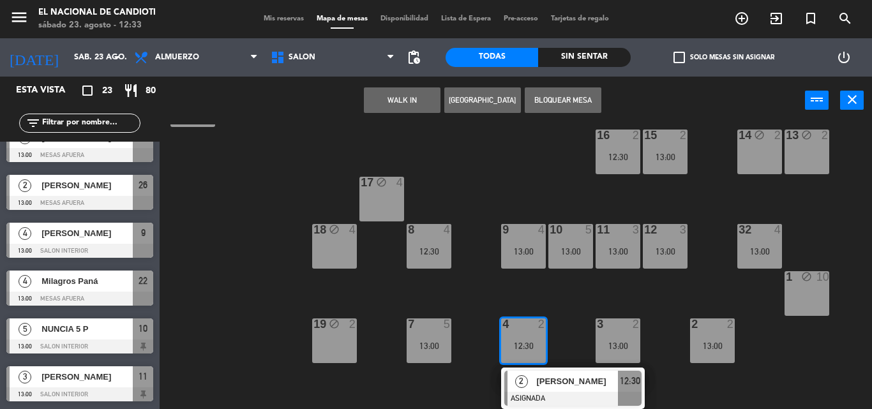
click at [536, 345] on div "12:30" at bounding box center [523, 345] width 45 height 9
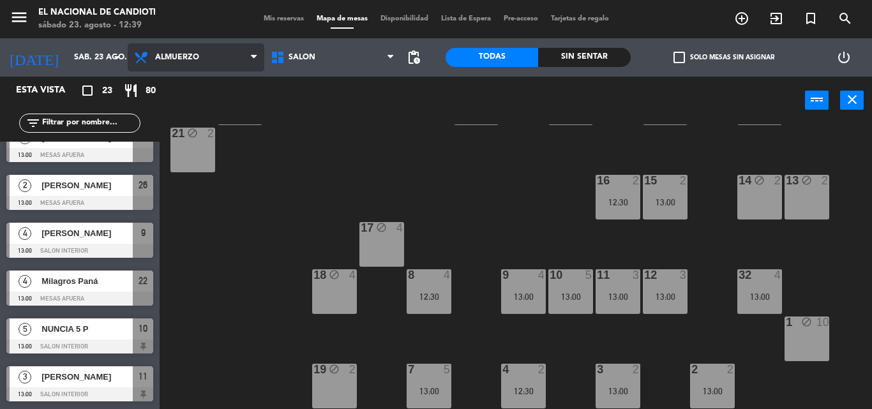
click at [171, 63] on span "Almuerzo" at bounding box center [196, 57] width 137 height 28
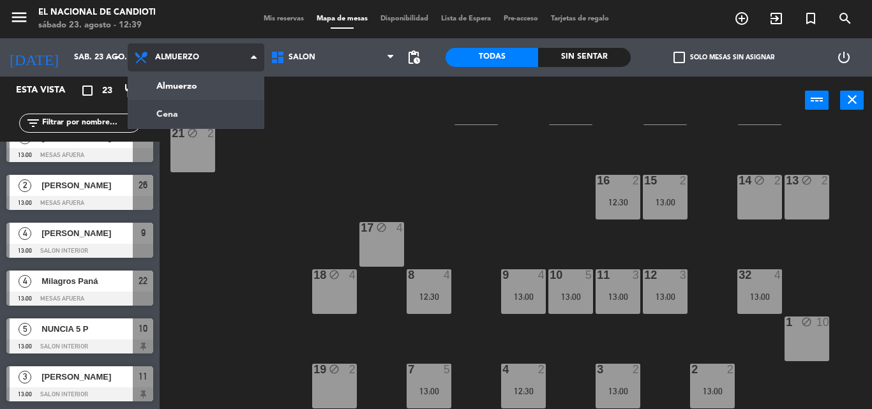
click at [247, 117] on ng-component "menu El Nacional [PERSON_NAME] [DATE] 23. agosto - 12:39 Mis reservas Mapa de m…" at bounding box center [436, 204] width 872 height 409
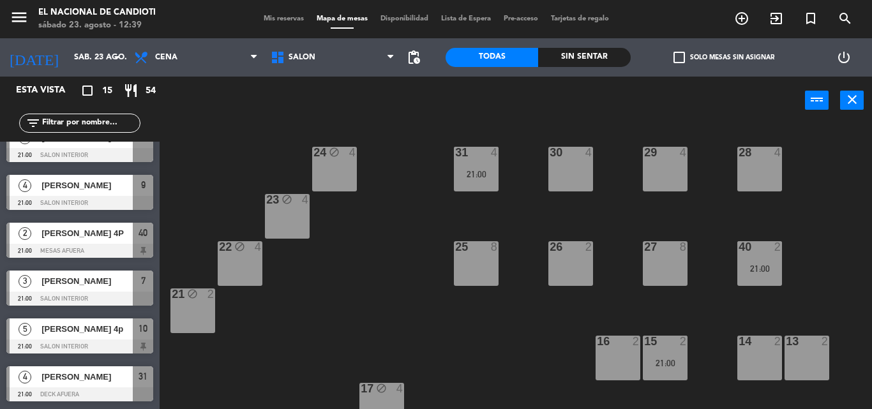
scroll to position [452, 0]
click at [439, 359] on div "24 block 4 31 4 21:00 30 4 29 4 28 4 23 block 4 22 block 4 25 8 26 2 27 8 40 2 …" at bounding box center [519, 266] width 703 height 285
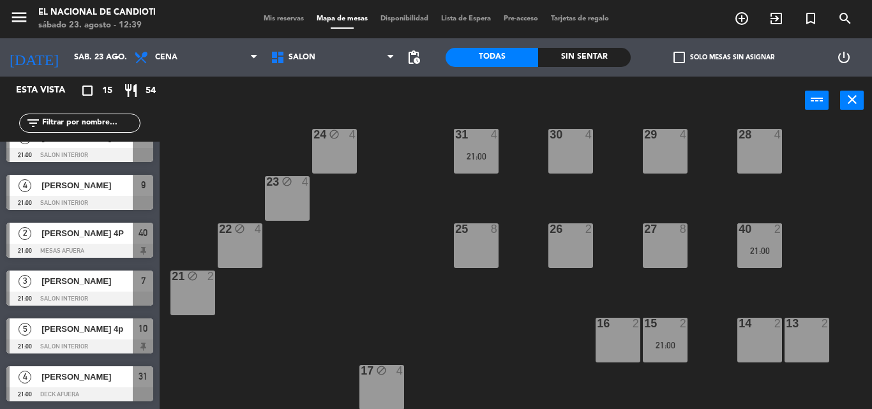
scroll to position [0, 0]
